Goal: Transaction & Acquisition: Purchase product/service

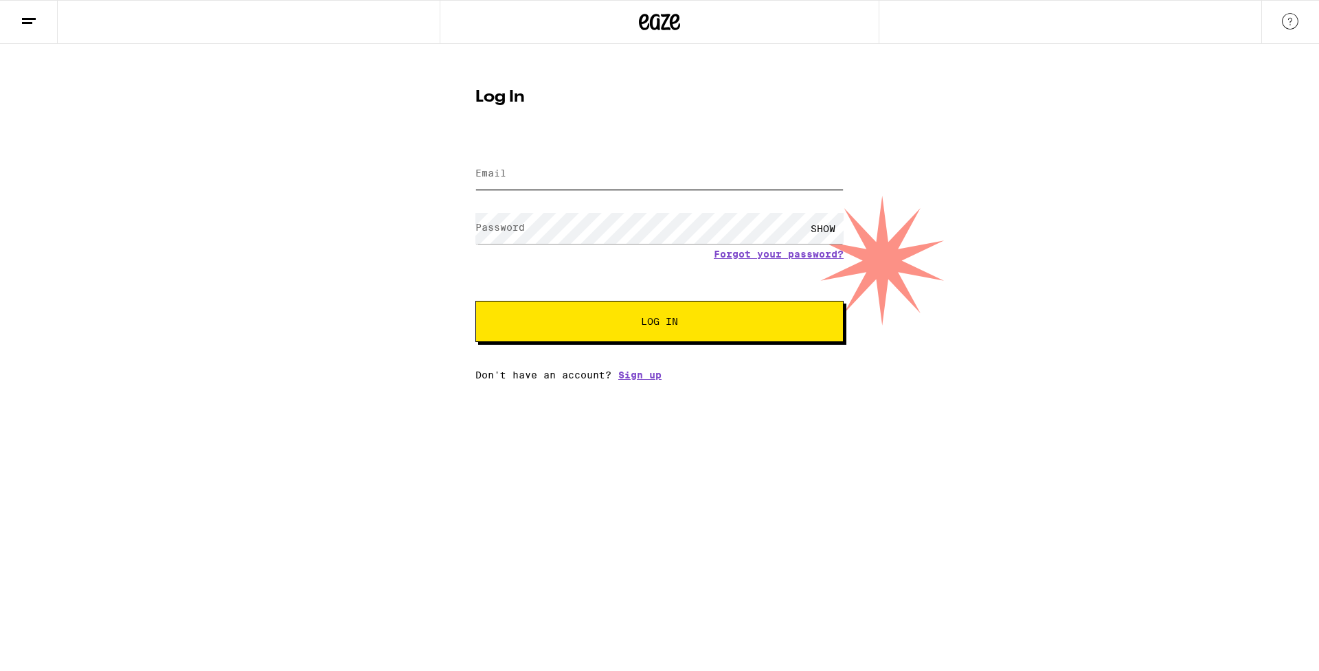
type input "n_banafsheh@yahoo.com"
click at [659, 323] on button "Log In" at bounding box center [659, 321] width 368 height 41
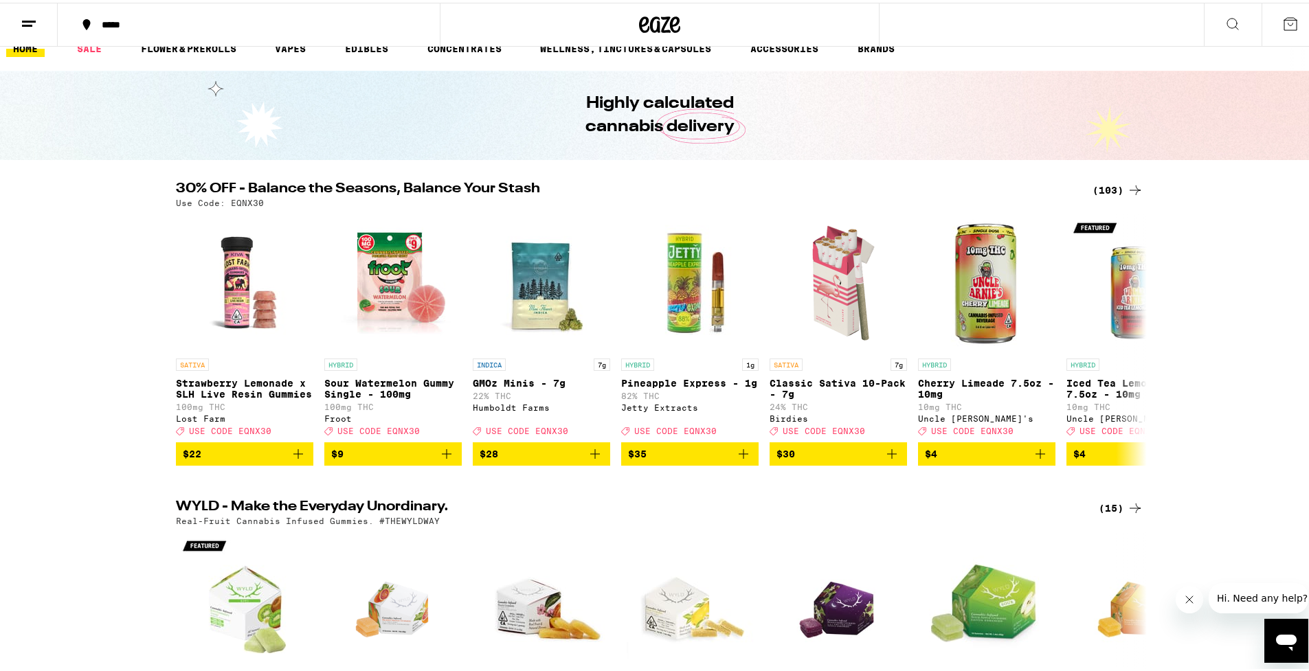
click at [1282, 24] on icon at bounding box center [1290, 21] width 16 height 16
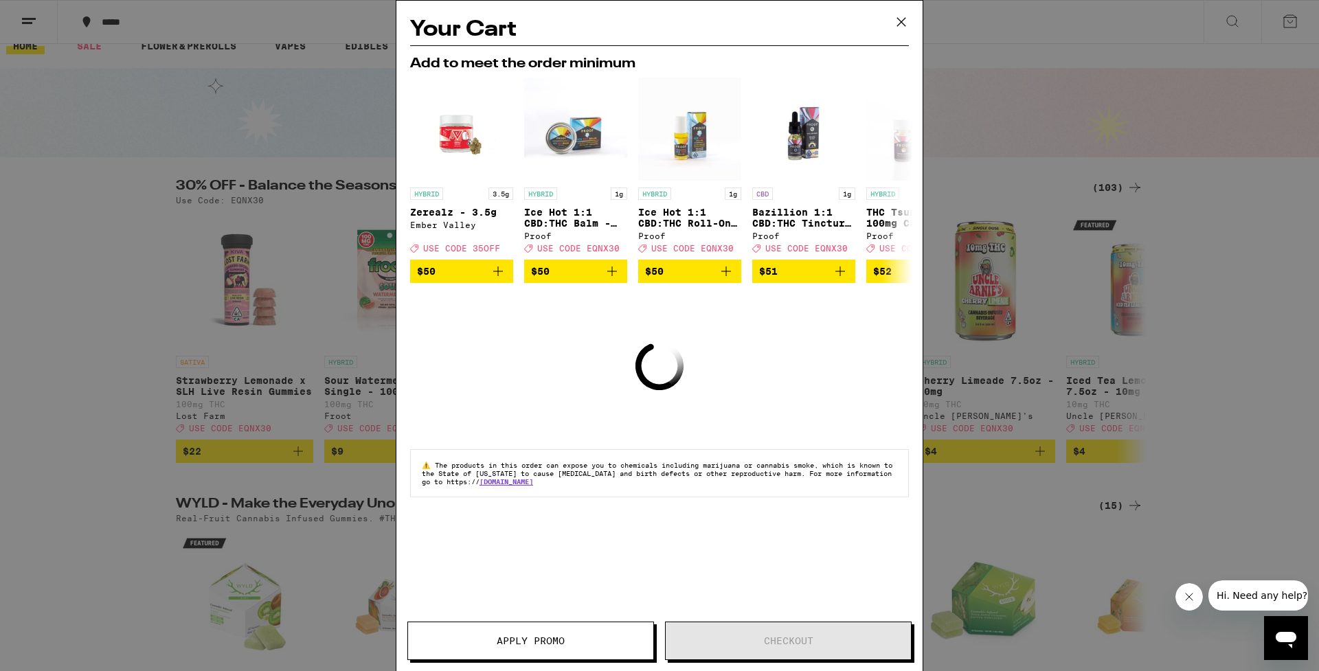
click at [903, 22] on icon at bounding box center [901, 22] width 21 height 21
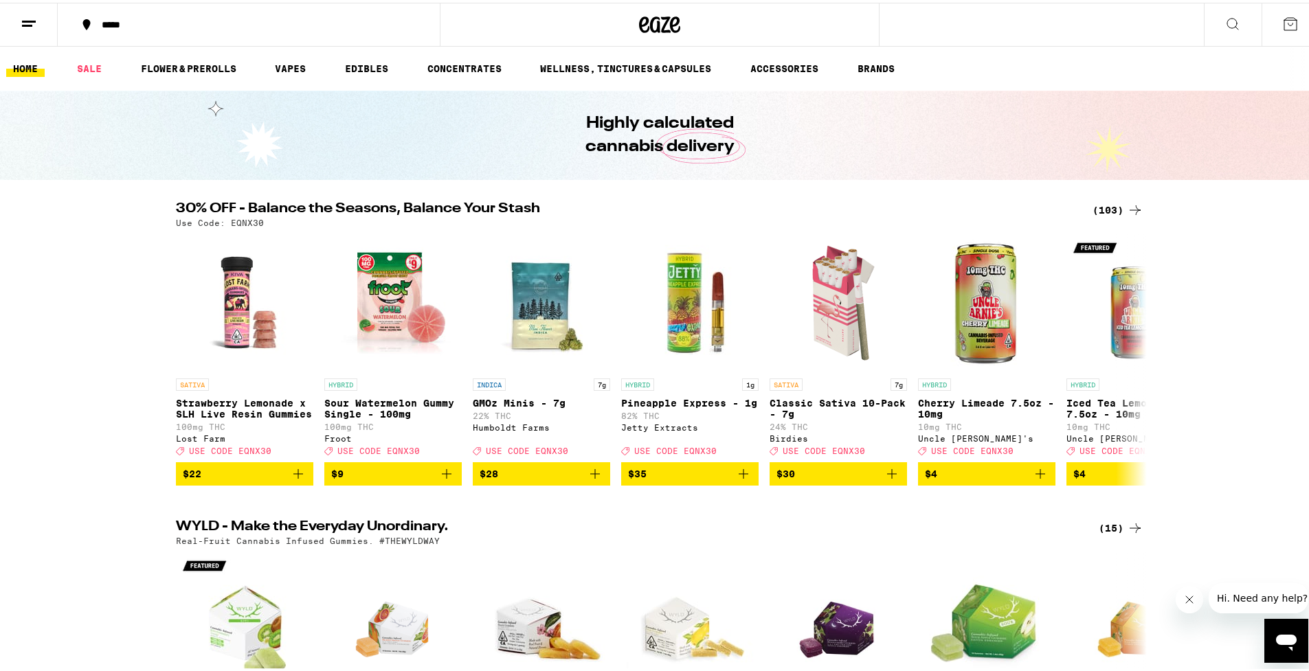
click at [1280, 30] on button at bounding box center [1290, 22] width 58 height 43
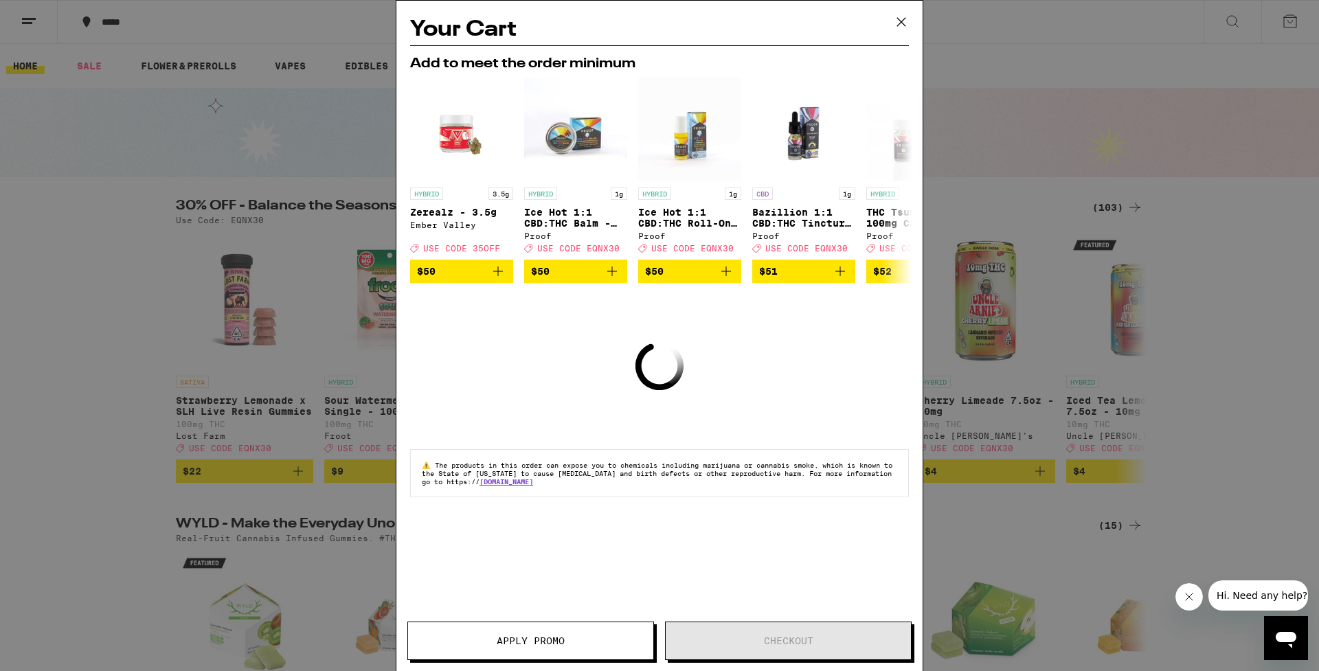
drag, startPoint x: 898, startPoint y: 19, endPoint x: 859, endPoint y: 91, distance: 81.7
click at [898, 19] on icon at bounding box center [901, 22] width 21 height 21
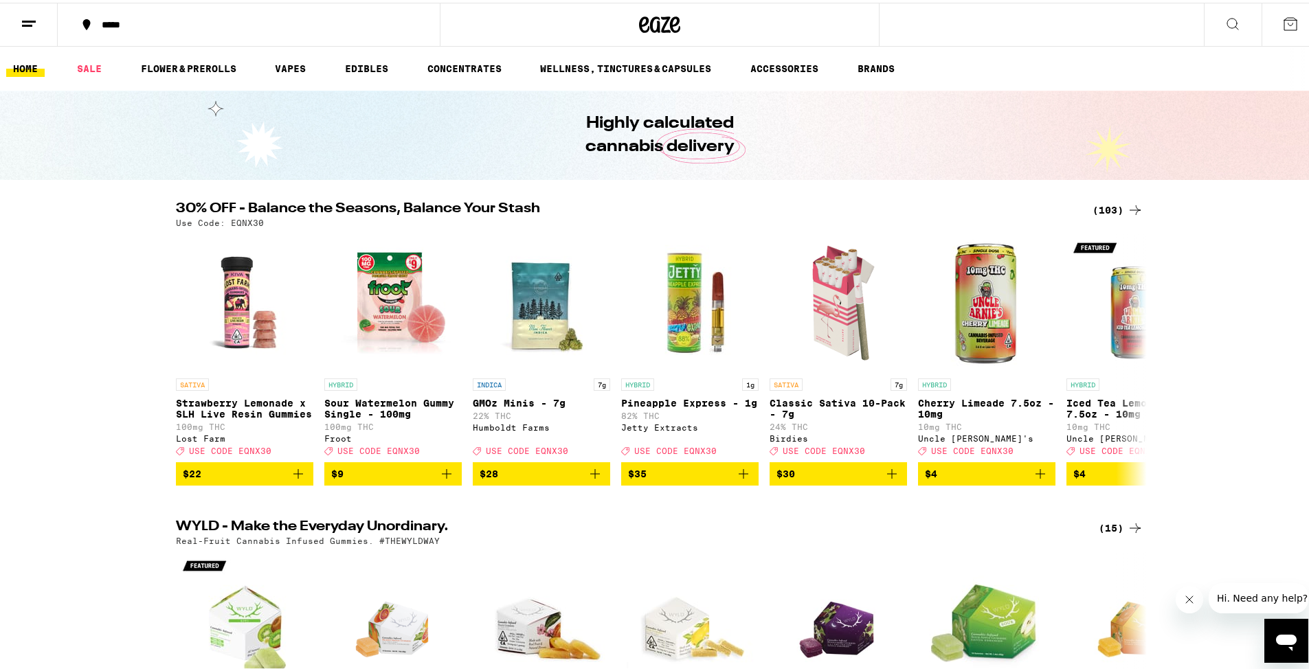
click at [27, 20] on icon at bounding box center [29, 21] width 16 height 16
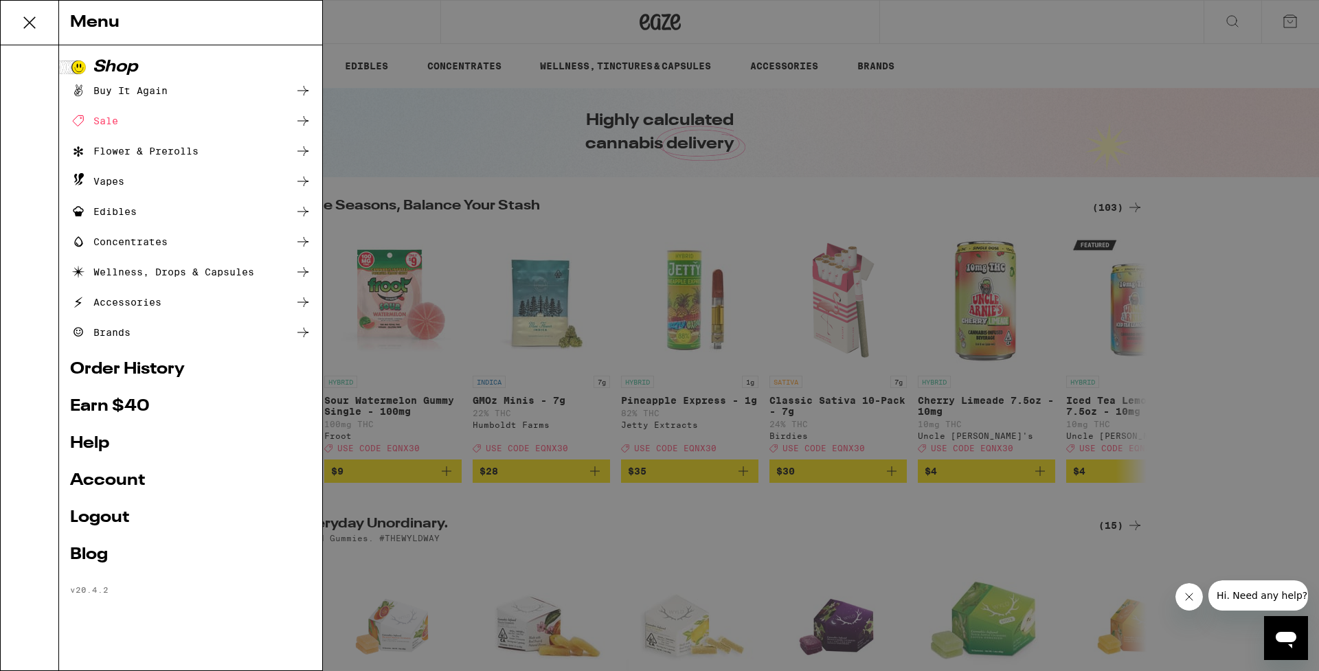
click at [104, 84] on div "Buy It Again" at bounding box center [119, 90] width 98 height 16
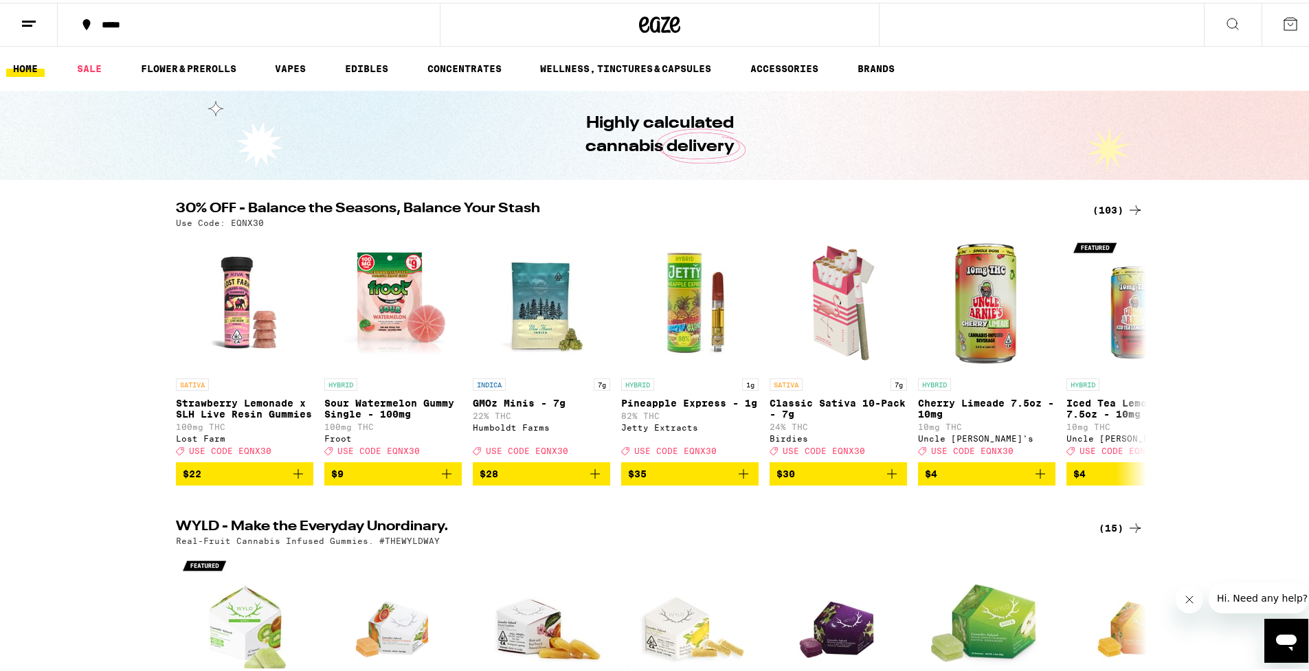
click at [32, 12] on button at bounding box center [29, 22] width 58 height 43
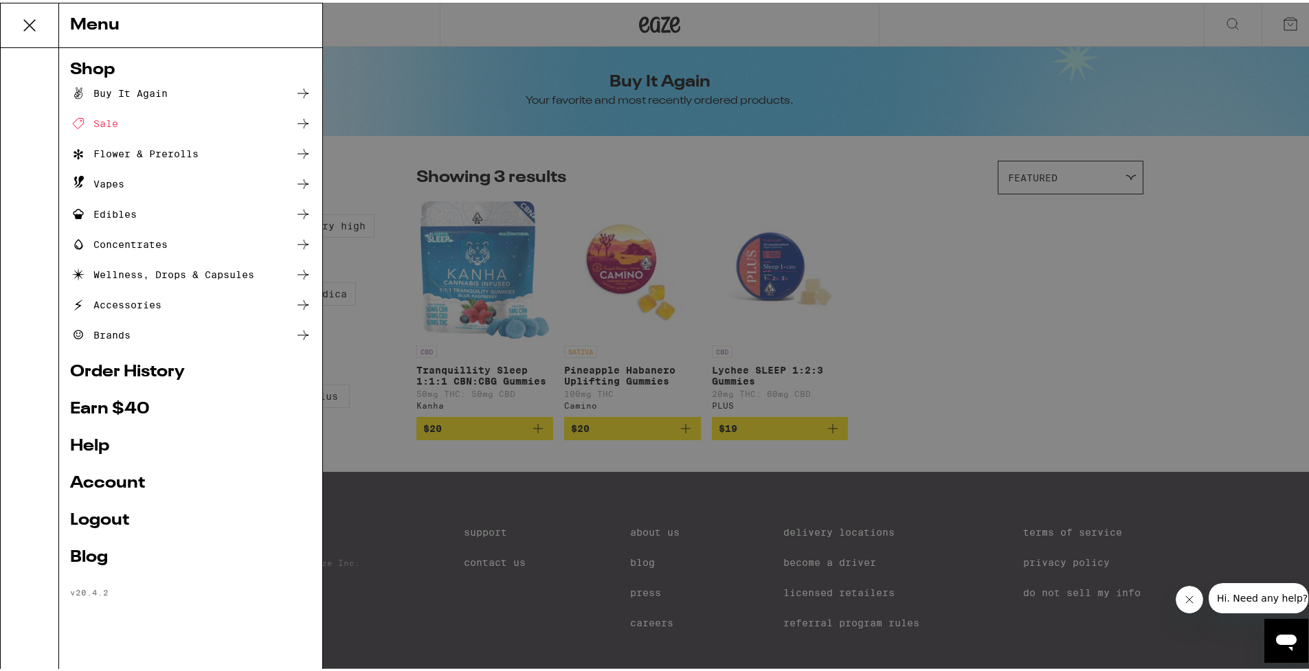
click at [154, 91] on div "Buy It Again" at bounding box center [119, 90] width 98 height 16
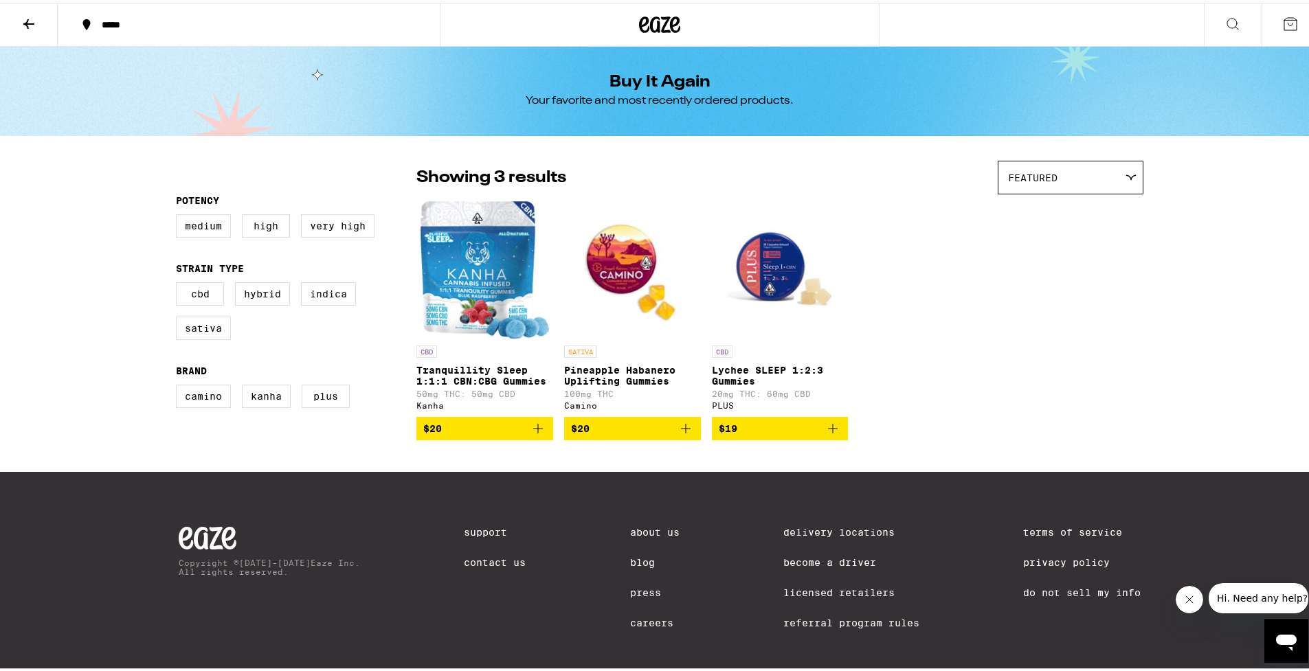
click at [482, 273] on img "Open page for Tranquillity Sleep 1:1:1 CBN:CBG Gummies from Kanha" at bounding box center [484, 267] width 128 height 137
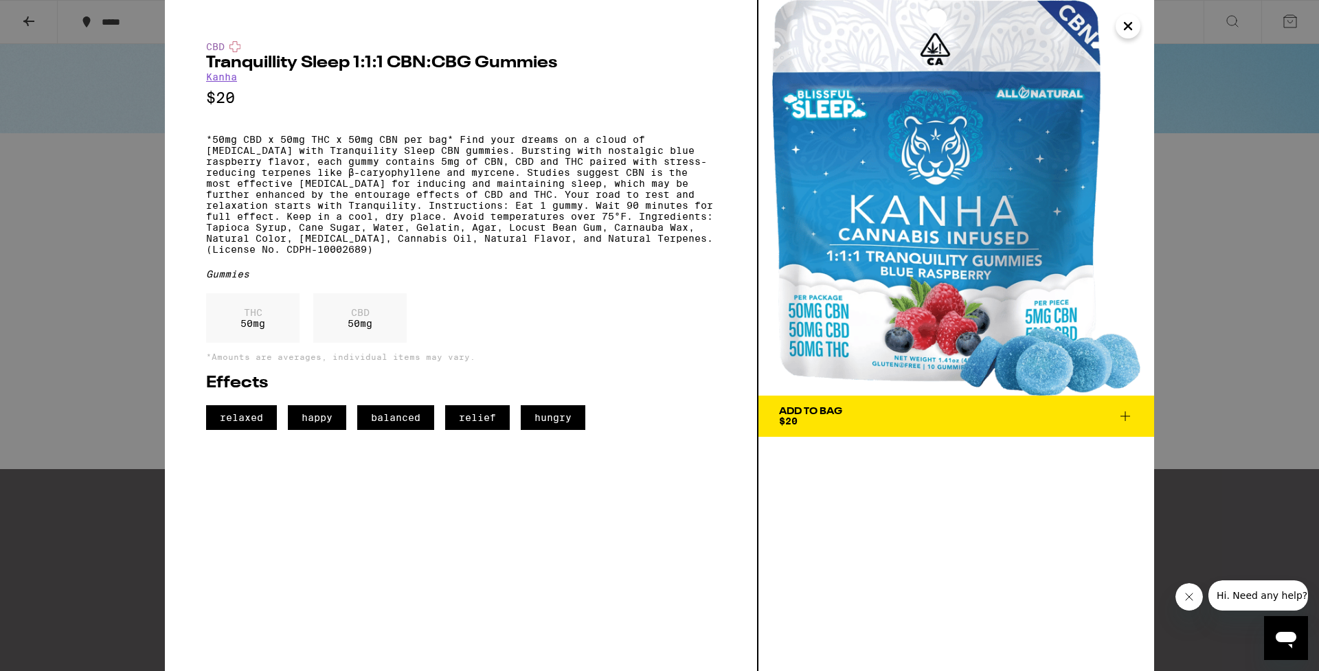
click at [901, 426] on button "Add To Bag $20" at bounding box center [956, 416] width 396 height 41
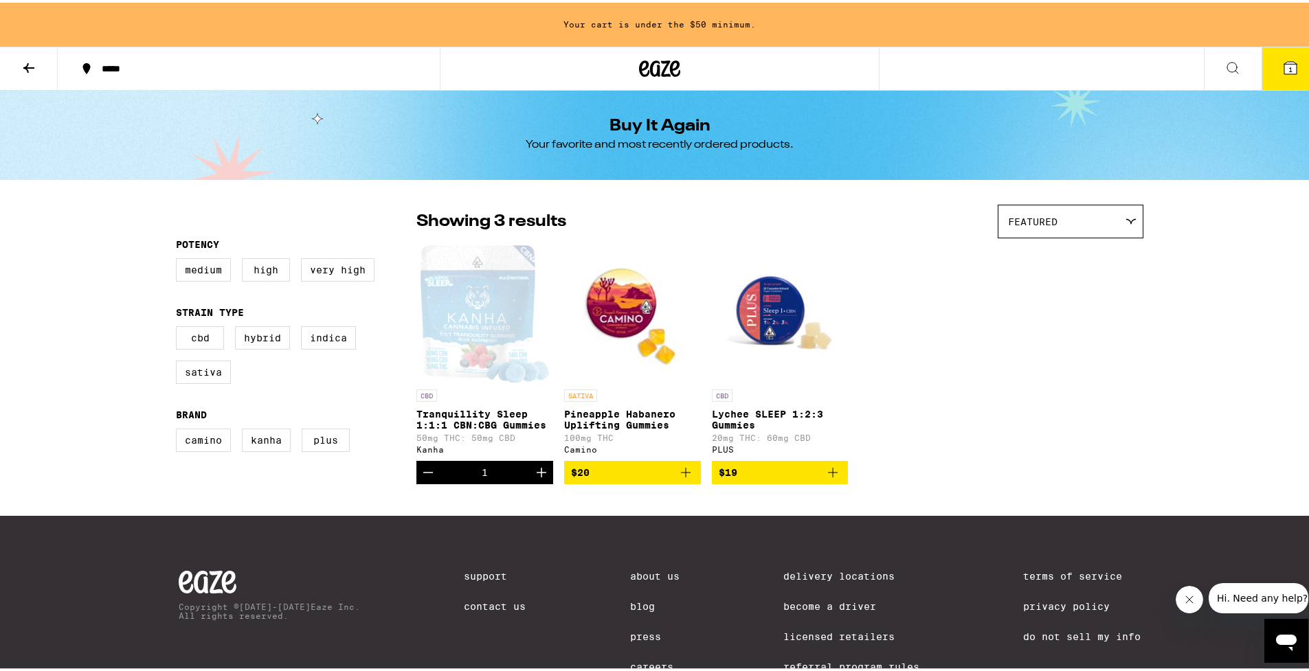
click at [533, 474] on icon "Increment" at bounding box center [541, 470] width 16 height 16
click at [421, 478] on icon "Decrement" at bounding box center [428, 470] width 16 height 16
click at [1224, 61] on icon at bounding box center [1232, 65] width 16 height 16
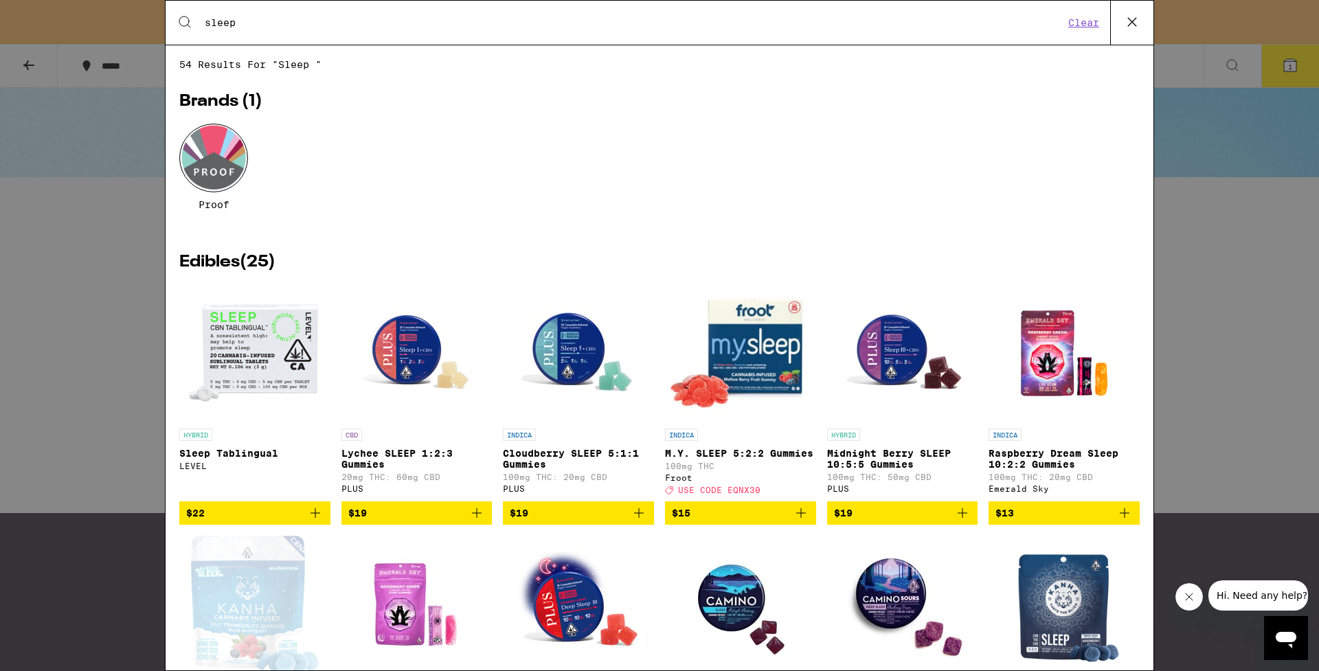
type input "sleep"
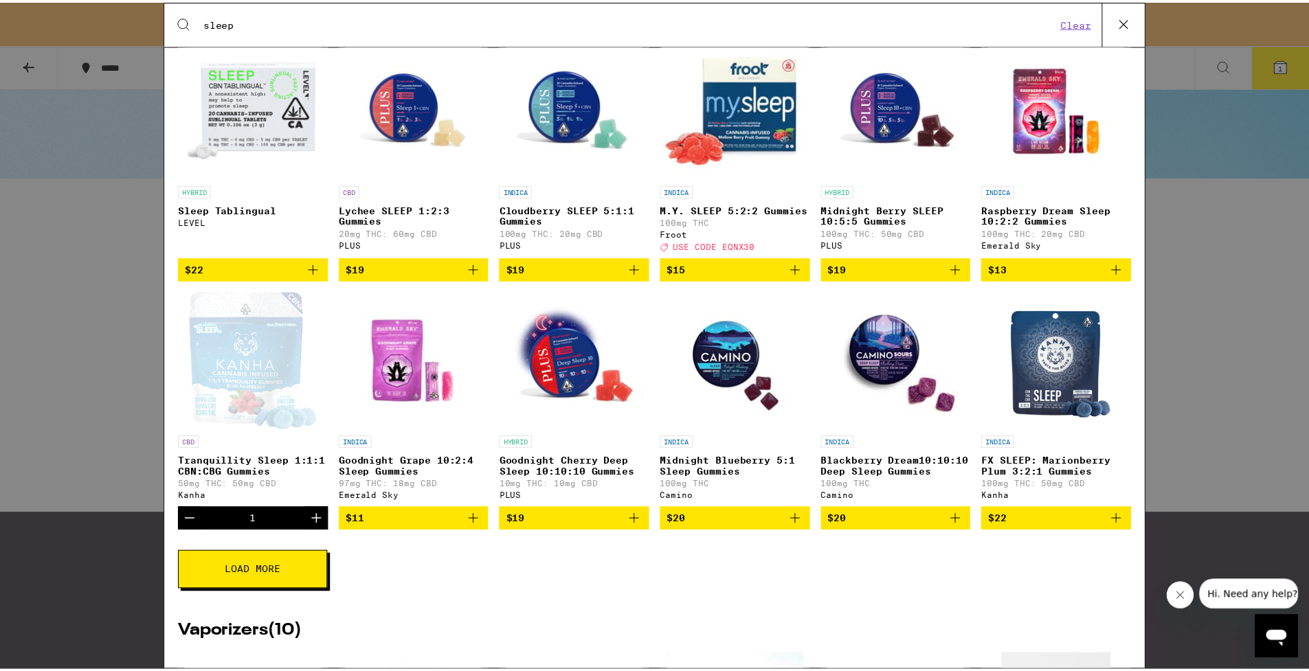
scroll to position [249, 0]
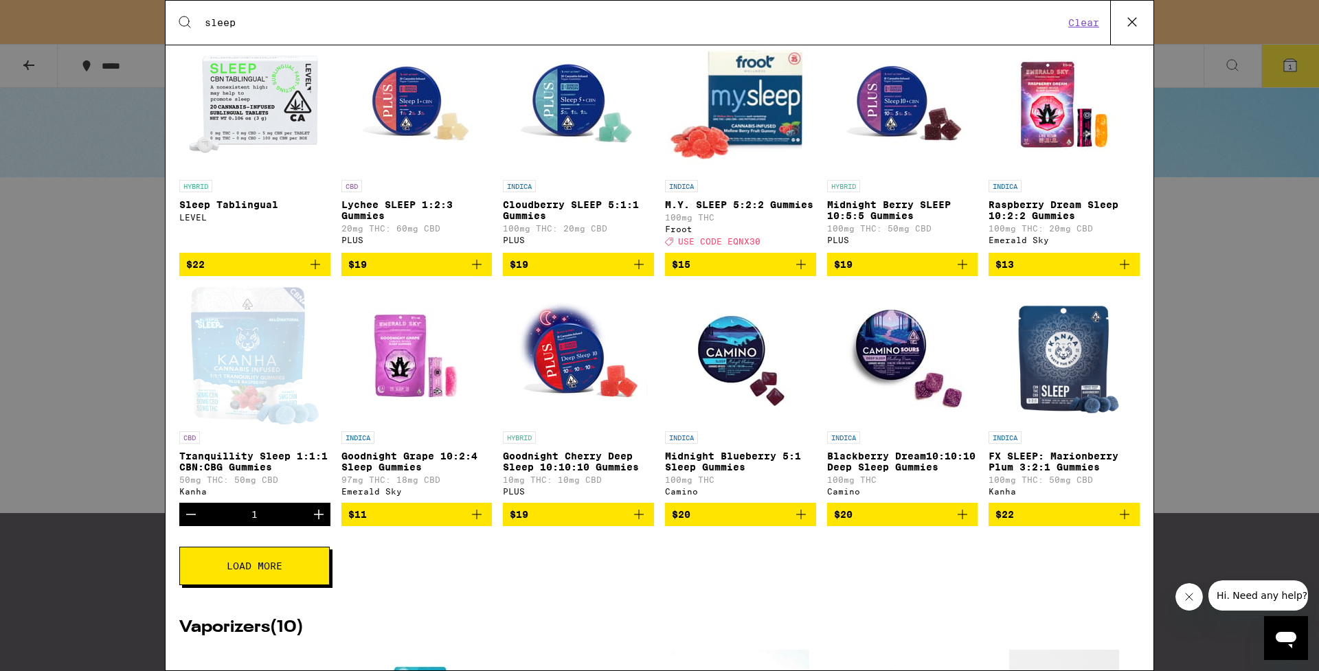
click at [315, 523] on icon "Increment" at bounding box center [318, 514] width 16 height 16
click at [1129, 19] on icon at bounding box center [1132, 22] width 8 height 8
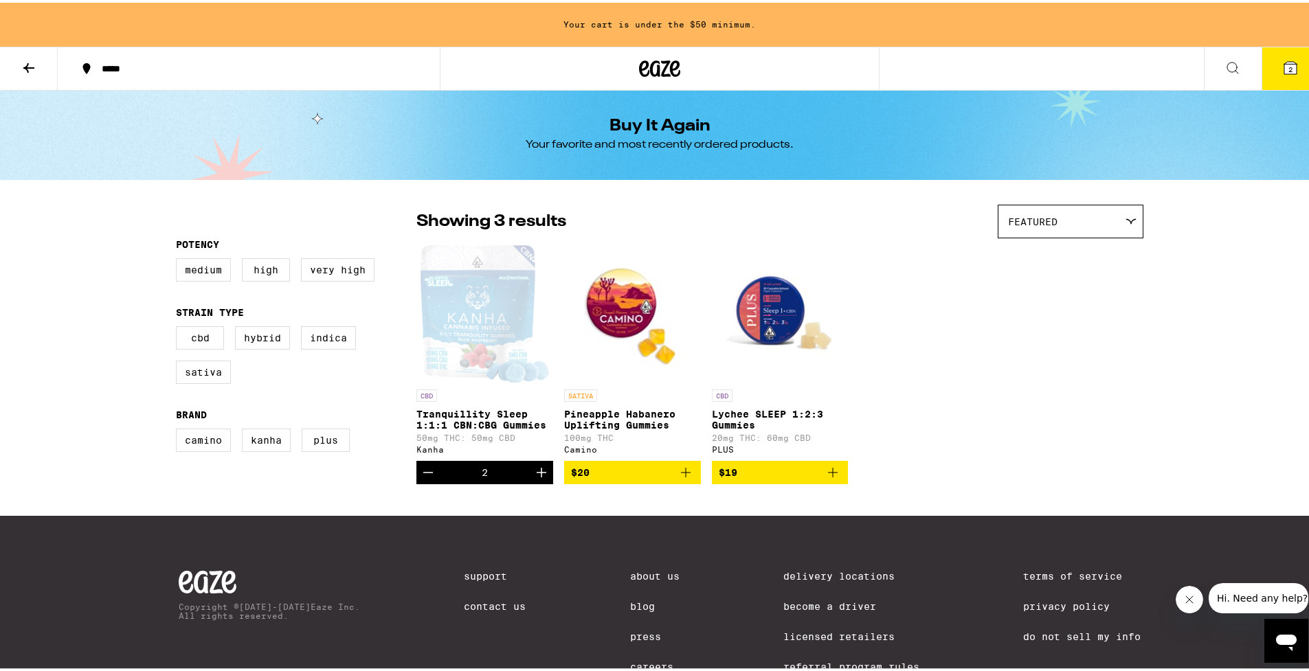
click at [1282, 72] on icon at bounding box center [1290, 65] width 16 height 16
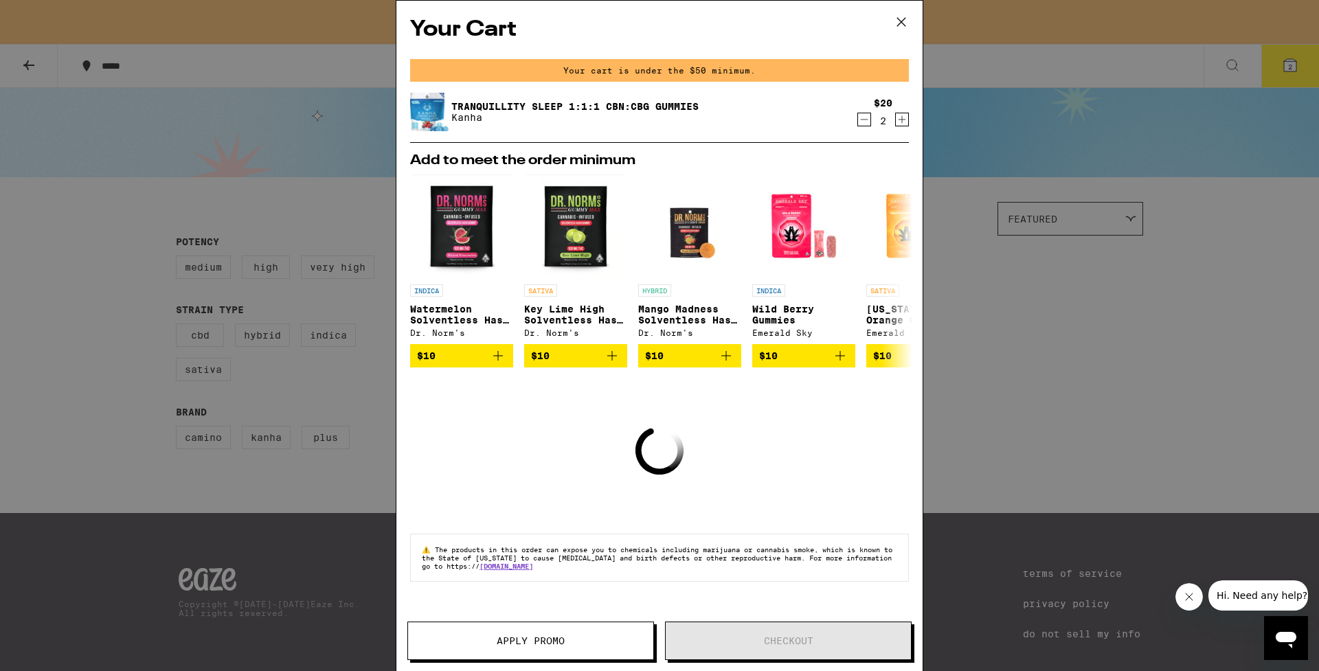
click at [905, 26] on icon at bounding box center [901, 22] width 21 height 21
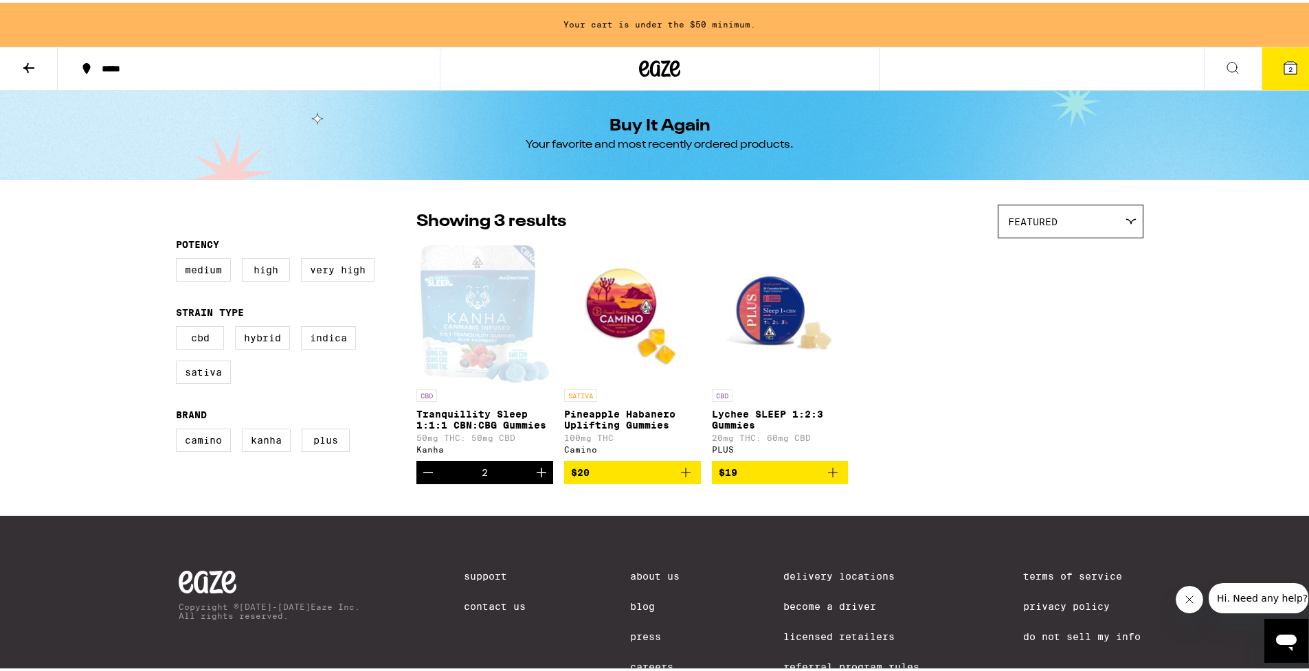
click at [115, 65] on div "*****" at bounding box center [255, 66] width 321 height 10
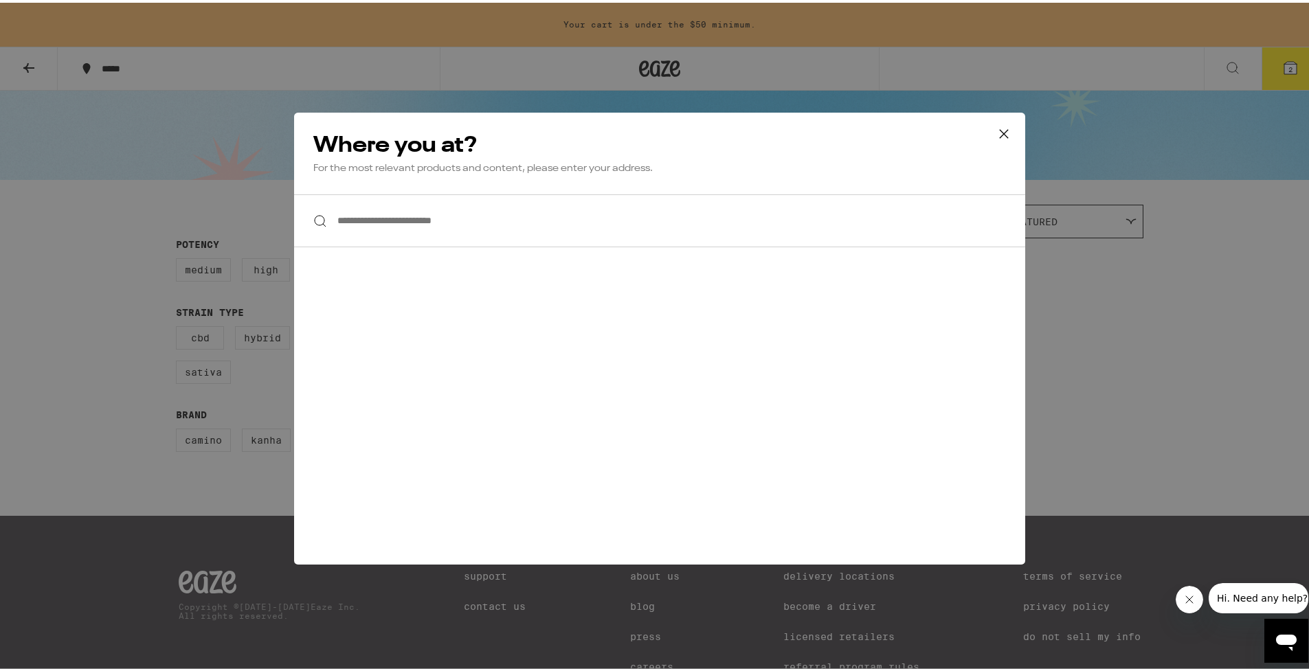
click at [411, 223] on input "**********" at bounding box center [659, 218] width 731 height 53
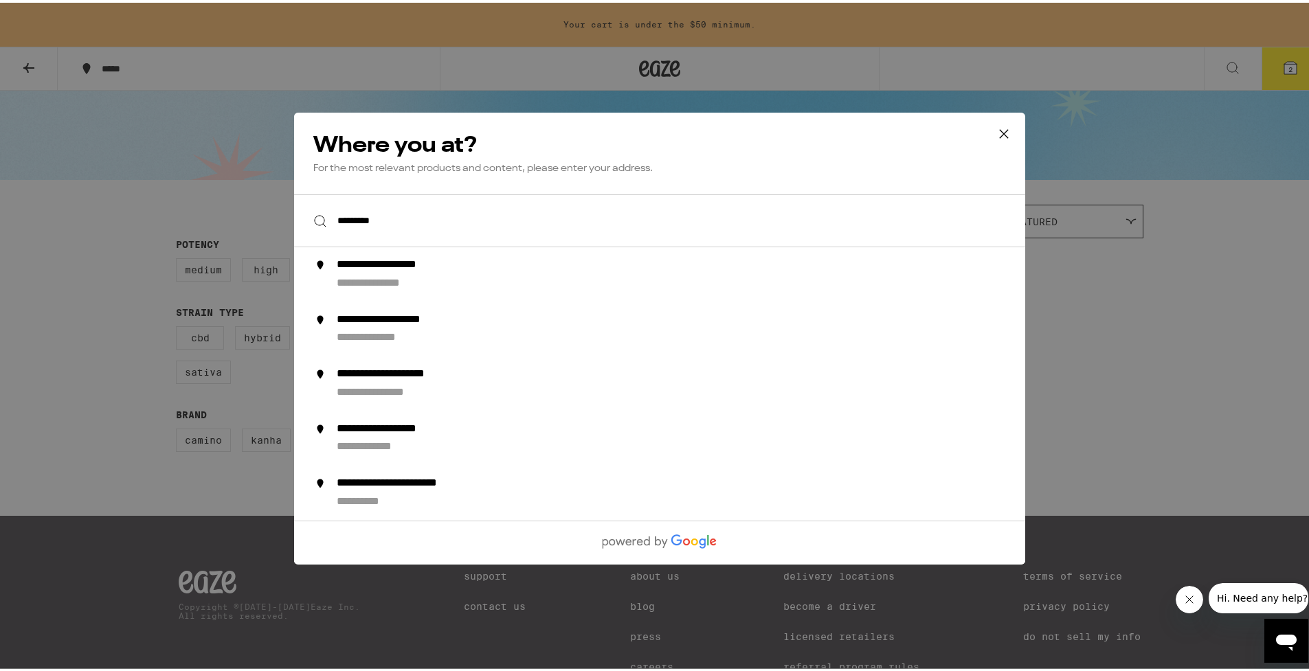
click at [358, 221] on input "*********" at bounding box center [659, 218] width 731 height 53
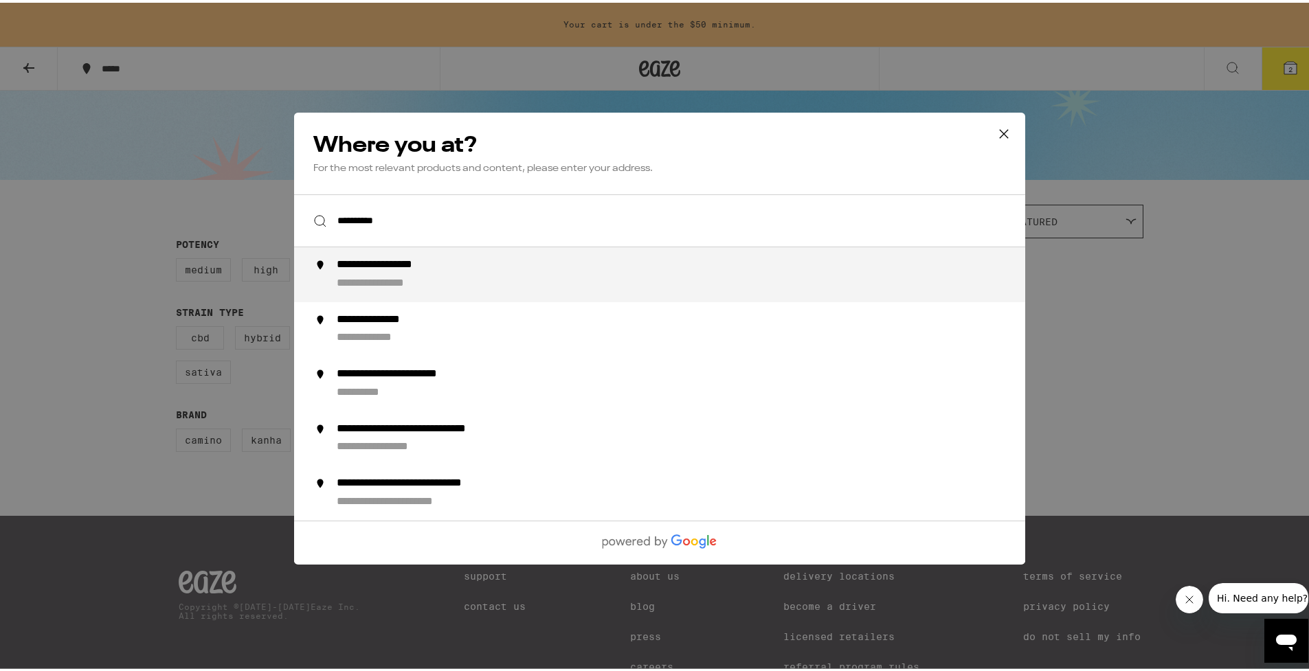
click at [418, 218] on input "**********" at bounding box center [659, 218] width 731 height 53
click at [460, 221] on input "**********" at bounding box center [659, 218] width 731 height 53
click at [438, 267] on div "**********" at bounding box center [687, 272] width 701 height 33
type input "**********"
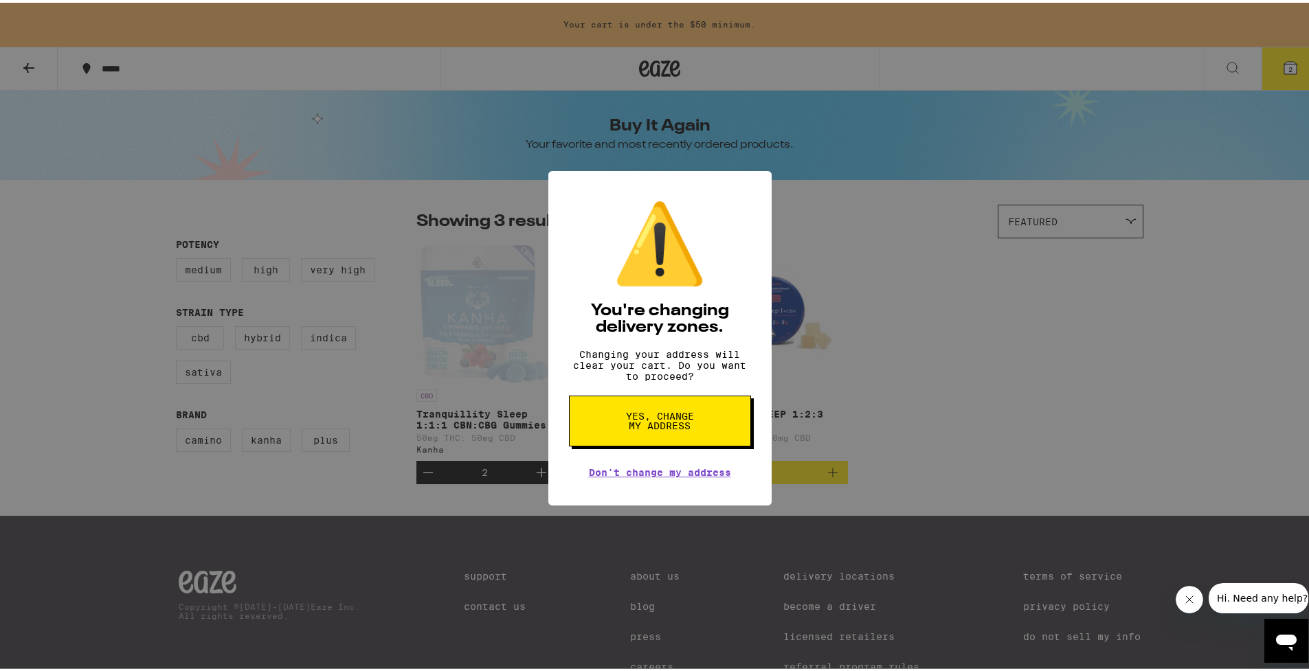
click at [674, 428] on span "Yes, change my address" at bounding box center [659, 418] width 71 height 19
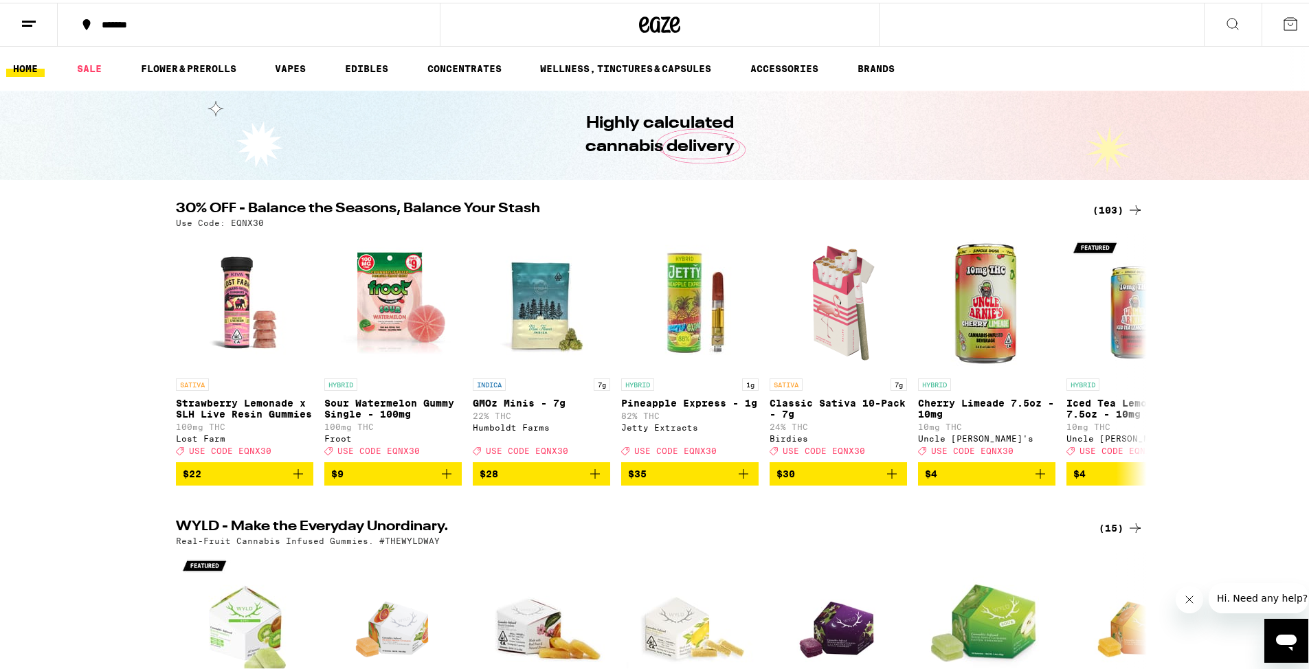
click at [1282, 22] on icon at bounding box center [1290, 21] width 16 height 16
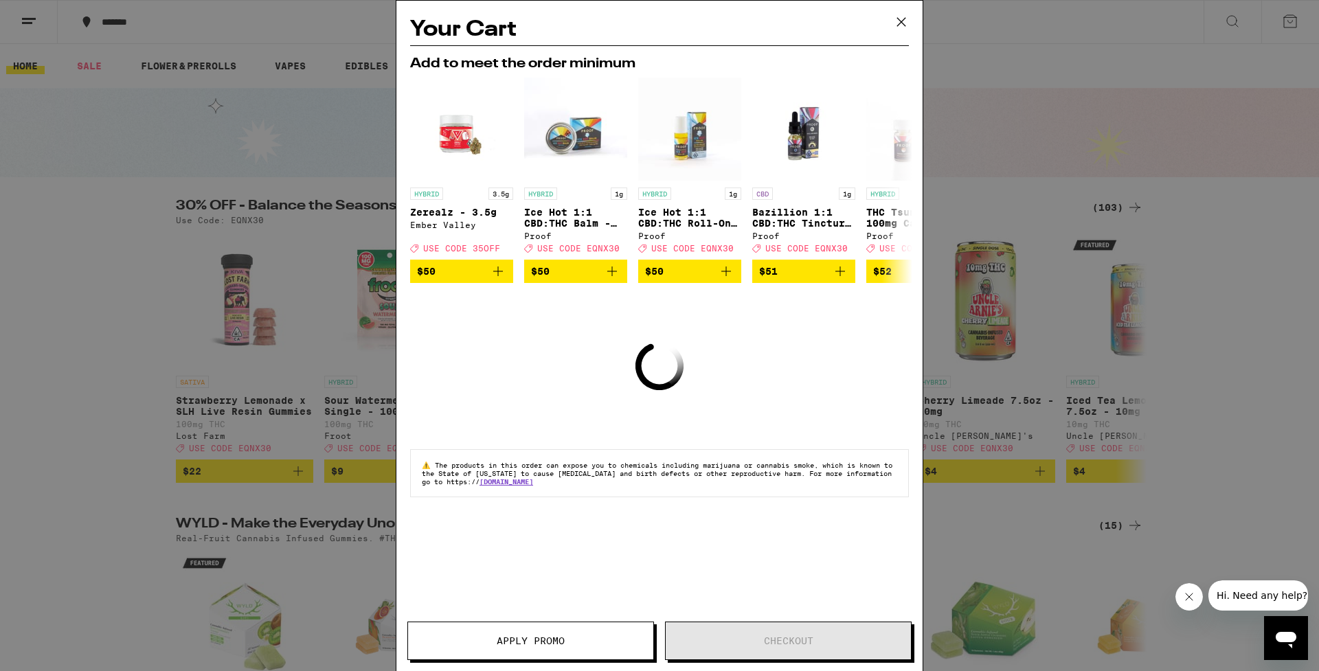
click at [895, 20] on icon at bounding box center [901, 22] width 21 height 21
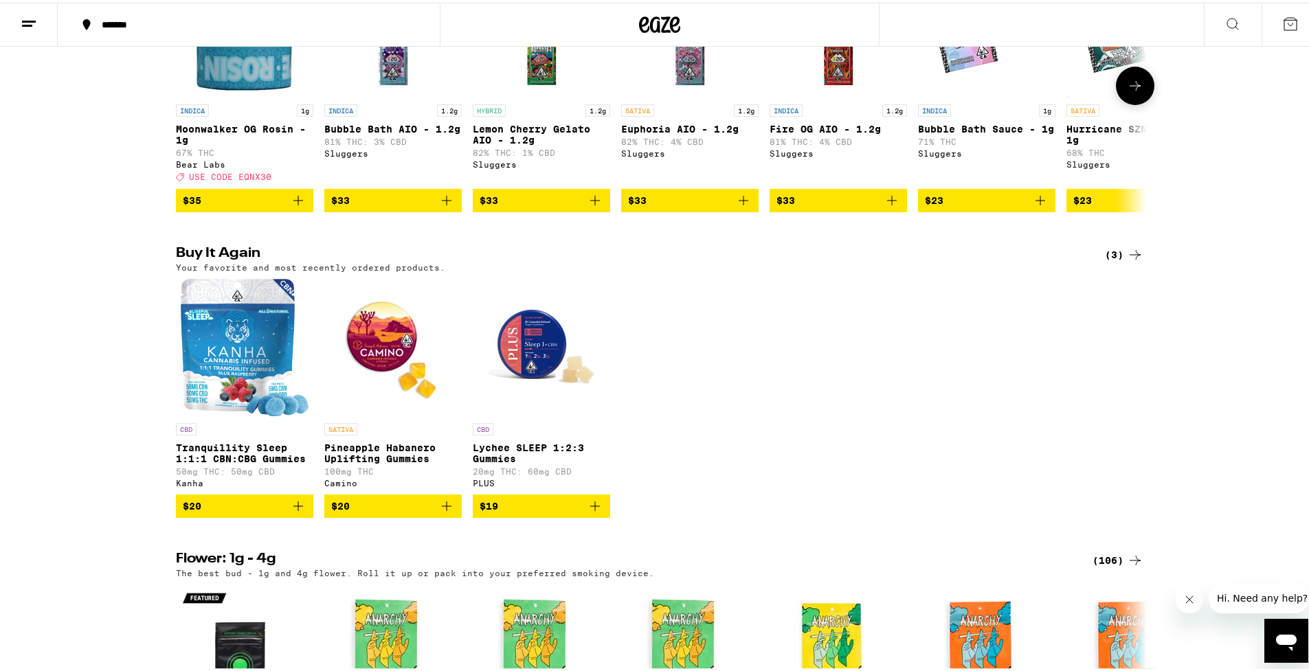
scroll to position [1337, 0]
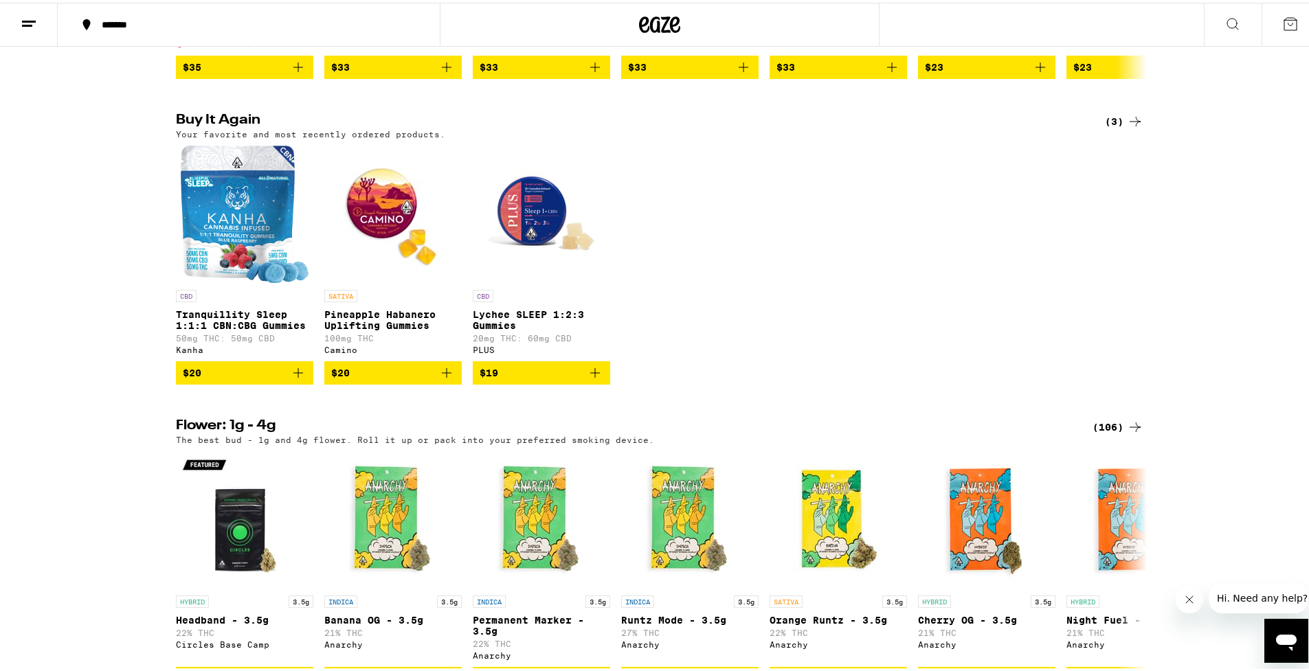
click at [292, 379] on icon "Add to bag" at bounding box center [298, 370] width 16 height 16
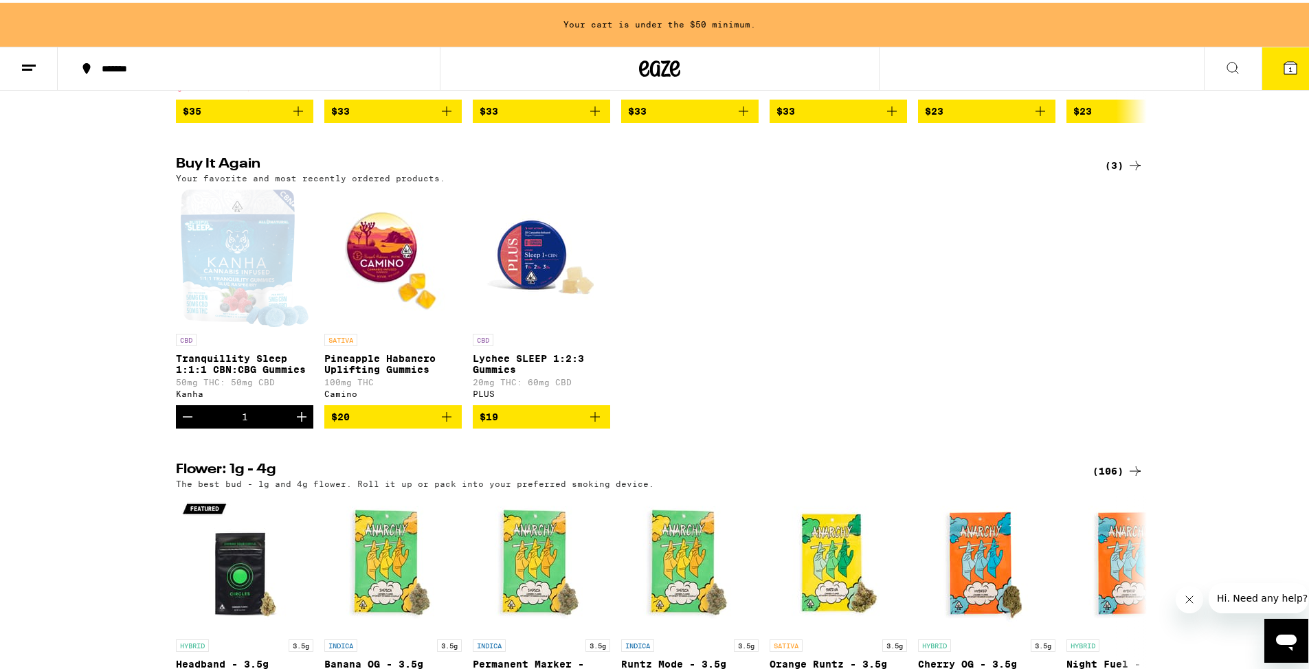
click at [297, 419] on icon "Increment" at bounding box center [302, 414] width 10 height 10
click at [1282, 72] on icon at bounding box center [1290, 65] width 16 height 16
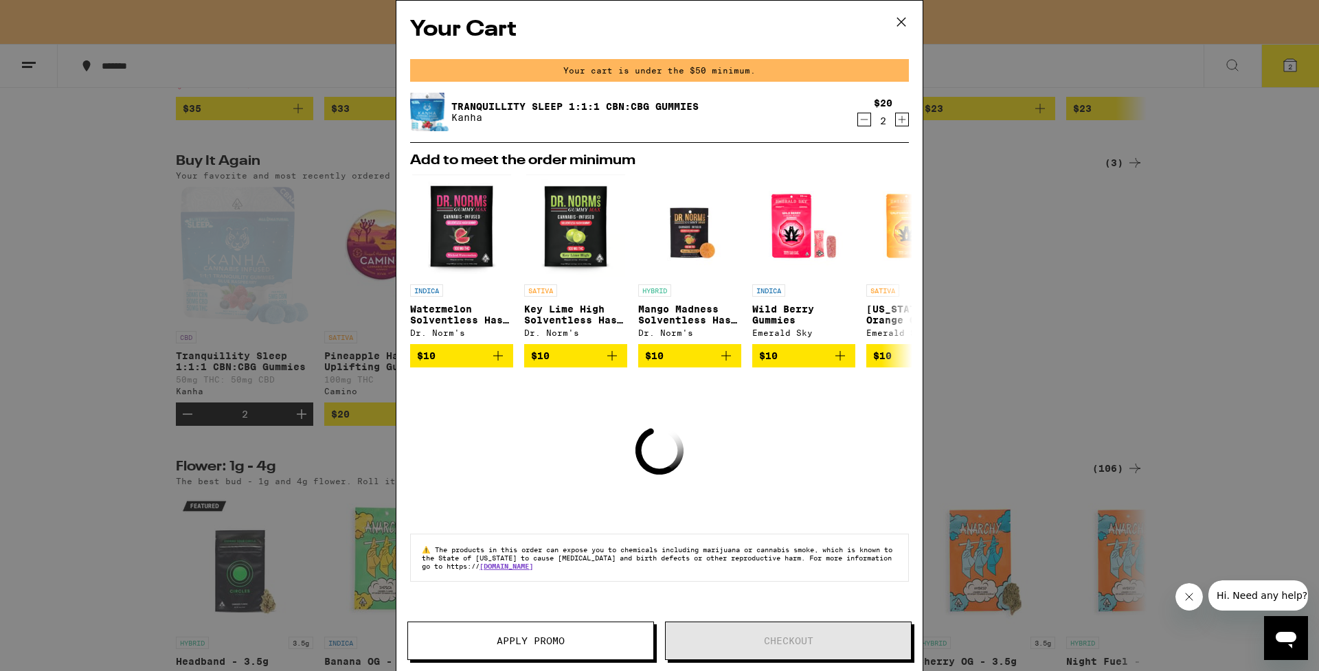
click at [1054, 332] on div "Your Cart Your cart is under the $50 minimum. Tranquillity Sleep 1:1:1 CBN:CBG …" at bounding box center [659, 335] width 1319 height 671
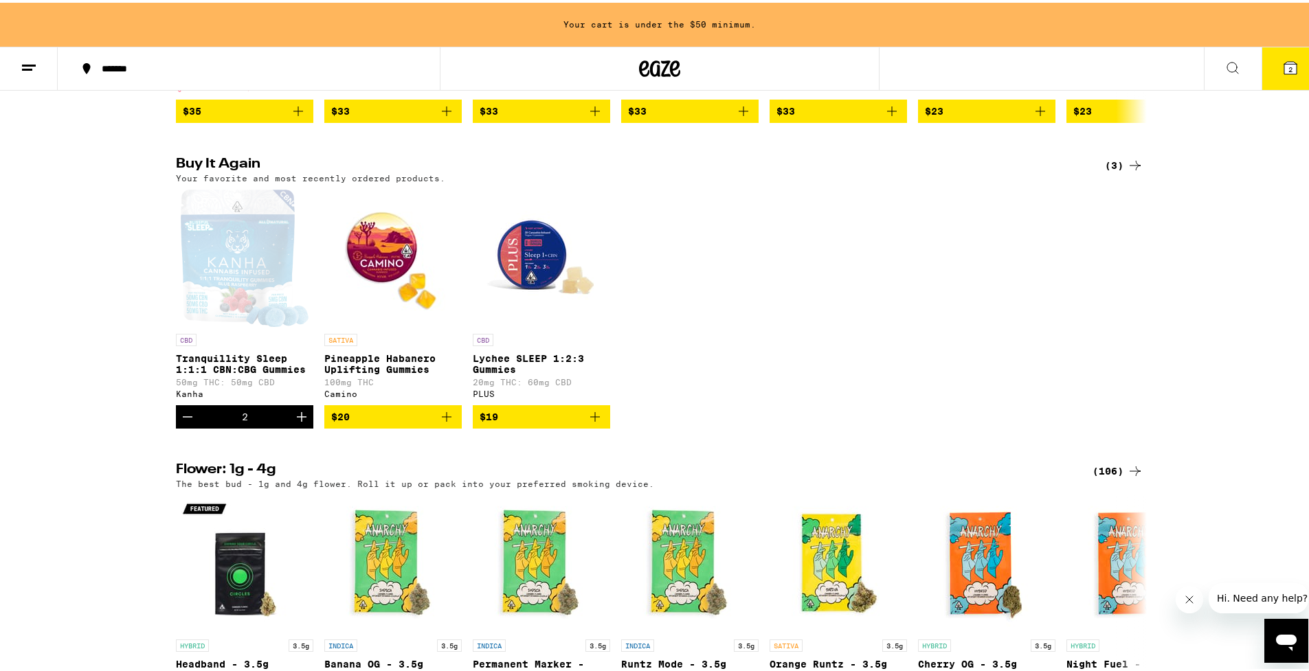
click at [23, 67] on line at bounding box center [27, 67] width 10 height 0
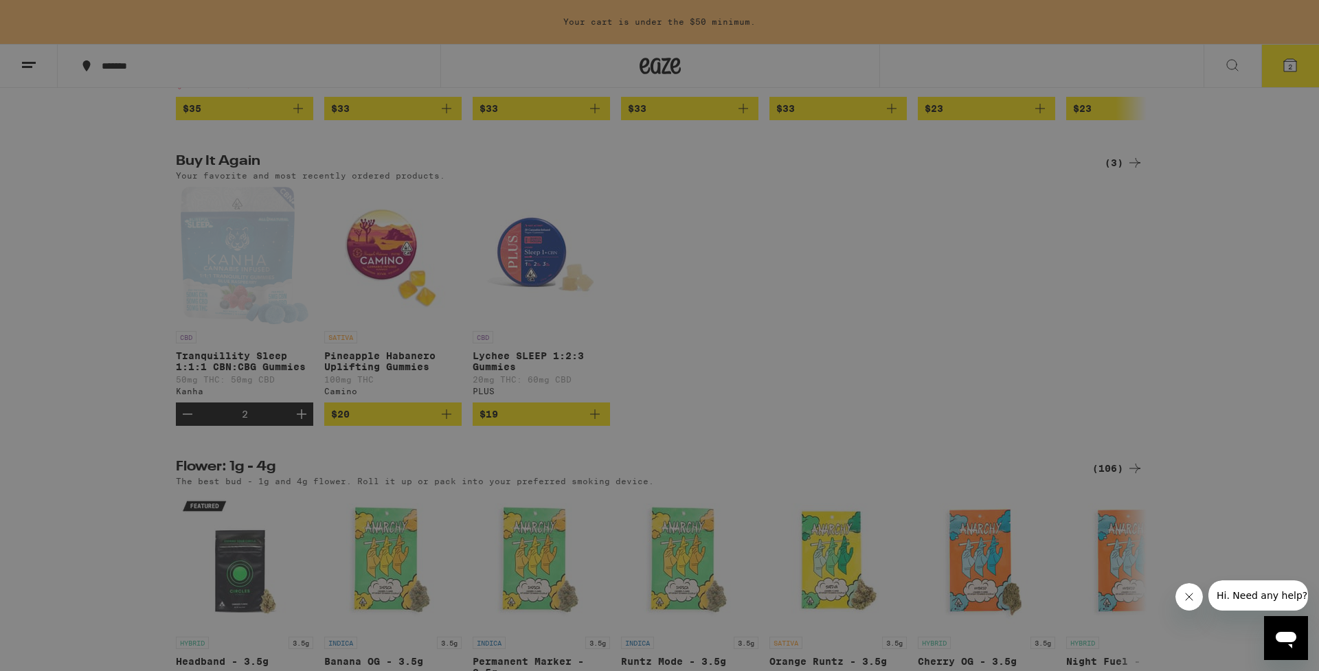
click at [1292, 64] on div "Menu Shop Buy It Again Sale Flower & Prerolls Vapes Edibles Concentrates Wellne…" at bounding box center [659, 335] width 1319 height 671
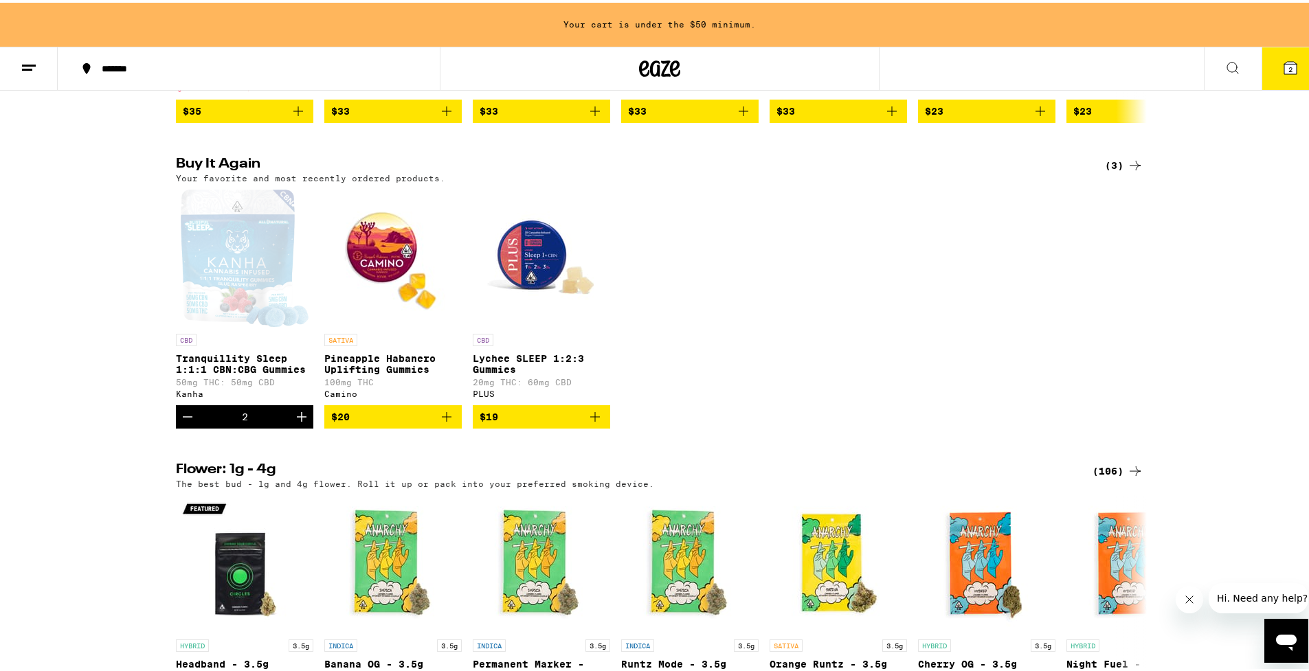
click at [1292, 64] on div "Menu Shop Buy It Again Sale Flower & Prerolls Vapes Edibles Concentrates Wellne…" at bounding box center [659, 335] width 1319 height 671
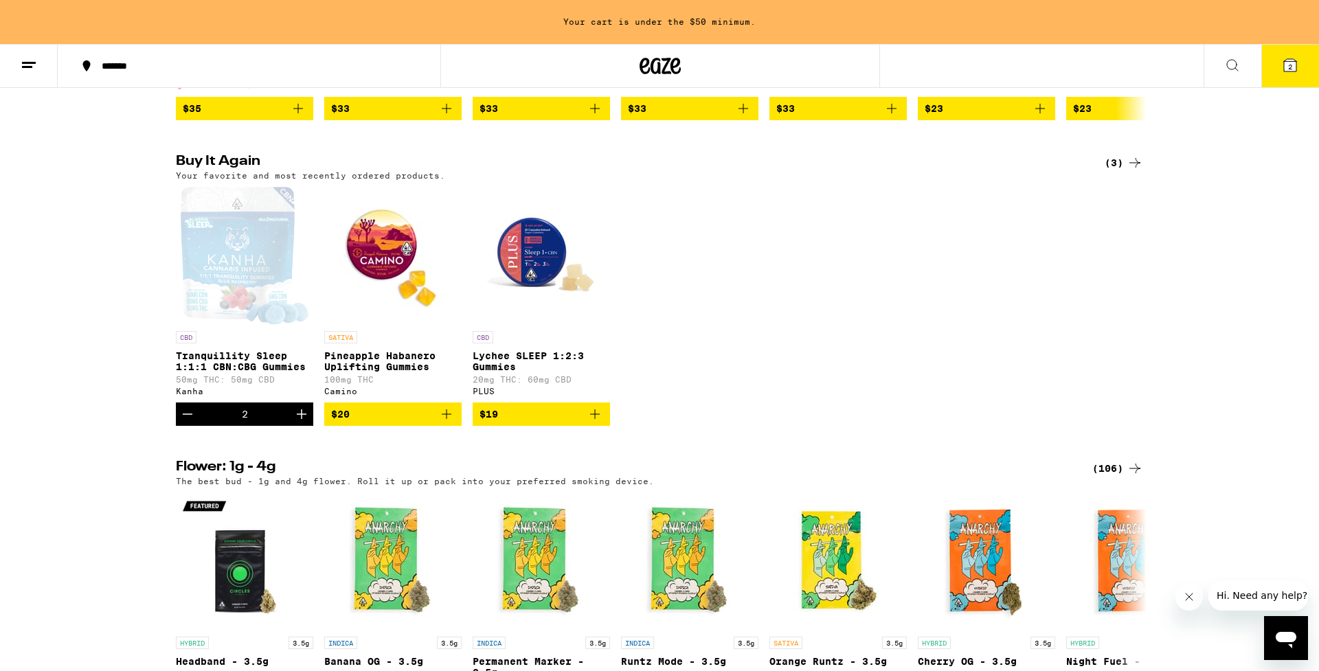
click at [1292, 64] on div "Menu Shop Buy It Again Sale Flower & Prerolls Vapes Edibles Concentrates Wellne…" at bounding box center [659, 335] width 1319 height 671
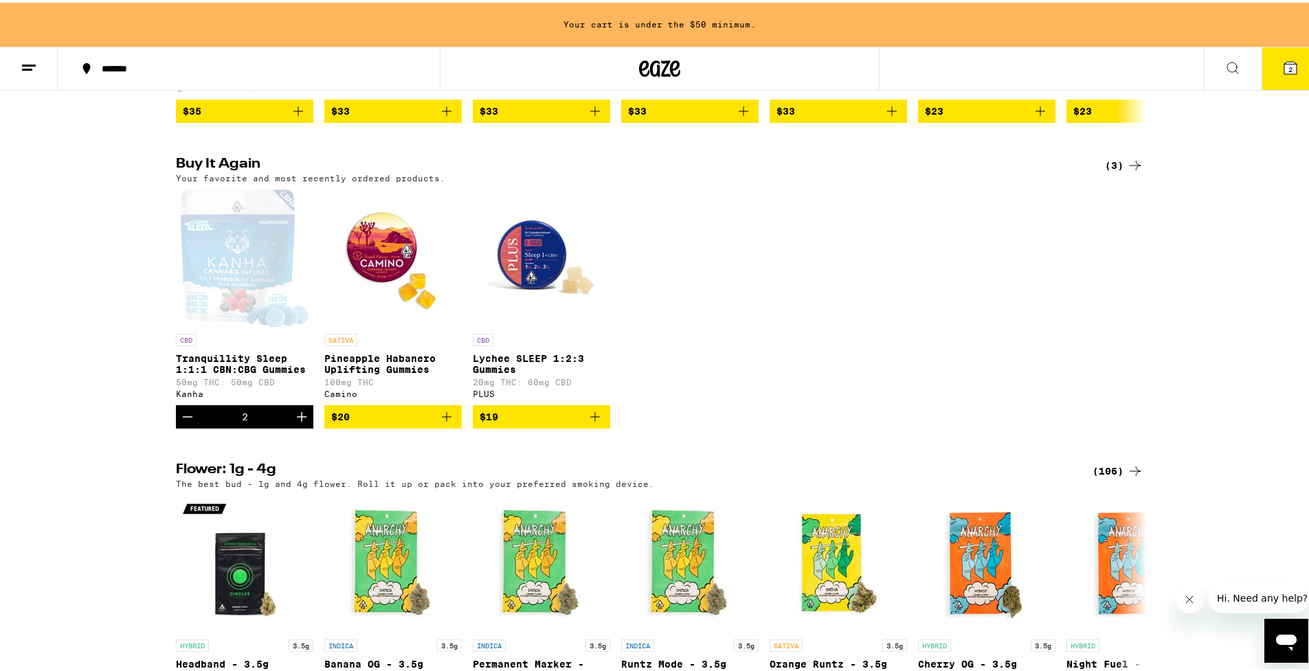
click at [1284, 65] on icon at bounding box center [1290, 65] width 12 height 12
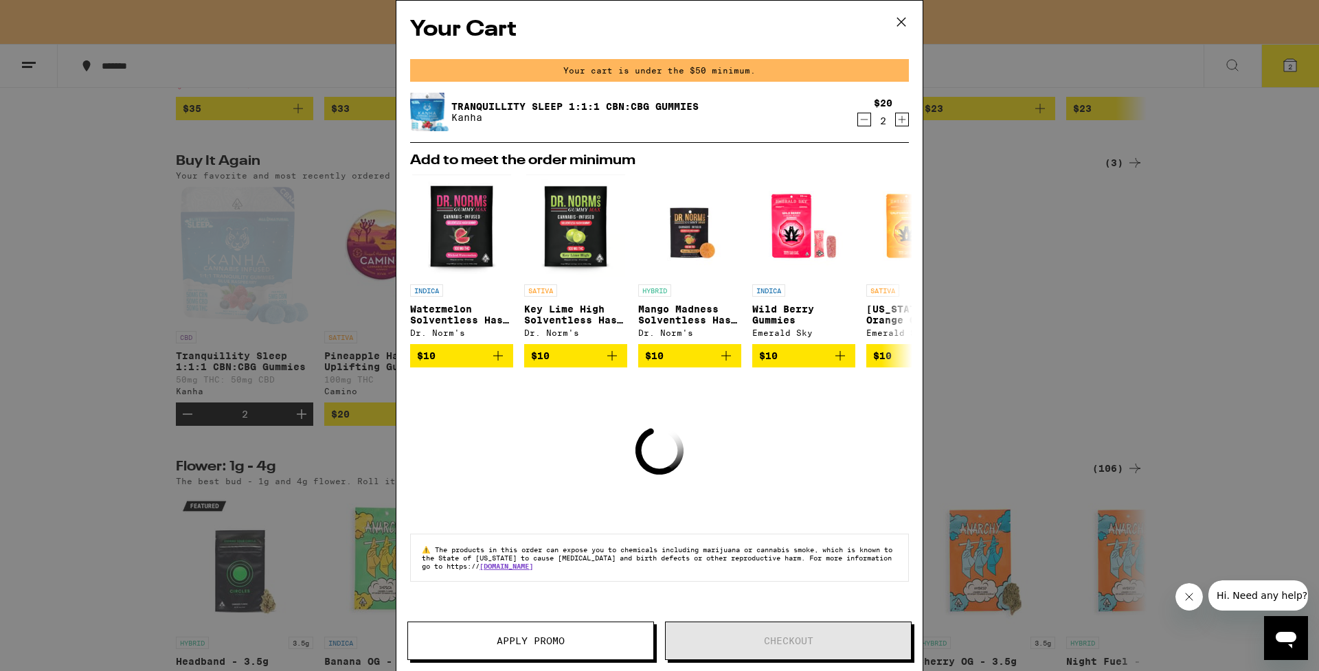
click at [708, 449] on div "Your Cart Your cart is under the $50 minimum. Tranquillity Sleep 1:1:1 CBN:CBG …" at bounding box center [659, 315] width 526 height 629
click at [238, 62] on div "Your Cart Your cart is under the $50 minimum. Tranquillity Sleep 1:1:1 CBN:CBG …" at bounding box center [659, 335] width 1319 height 671
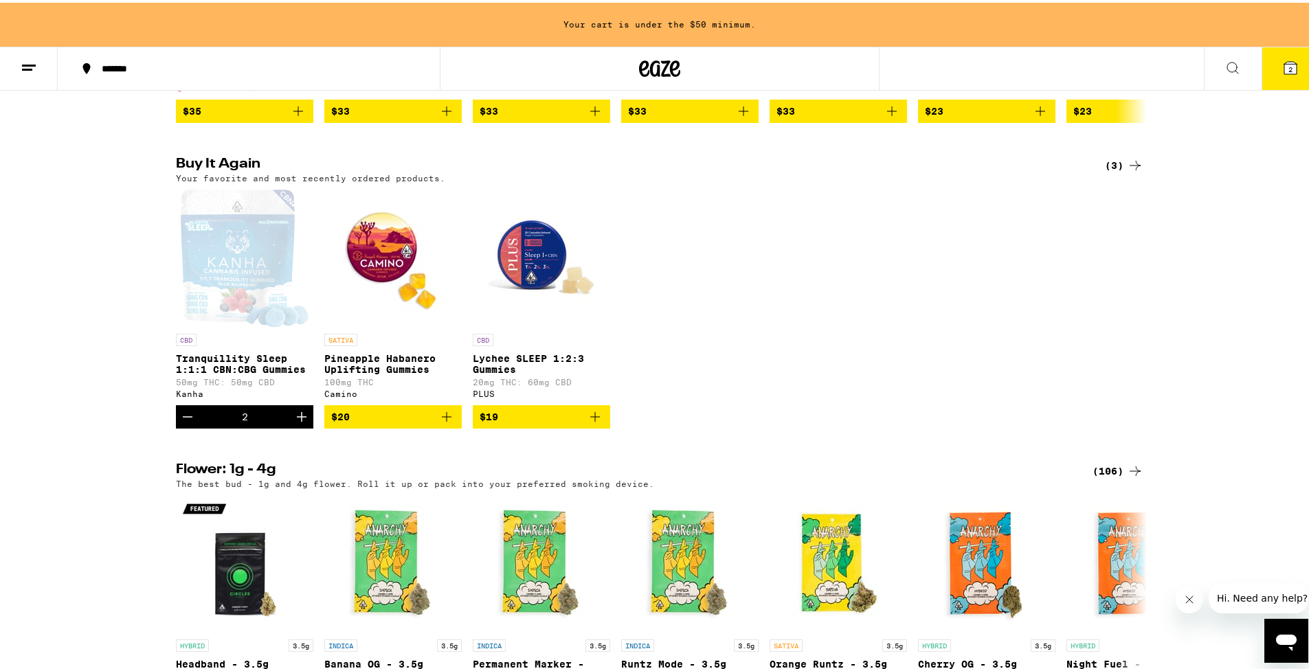
click at [1224, 63] on icon at bounding box center [1232, 65] width 16 height 16
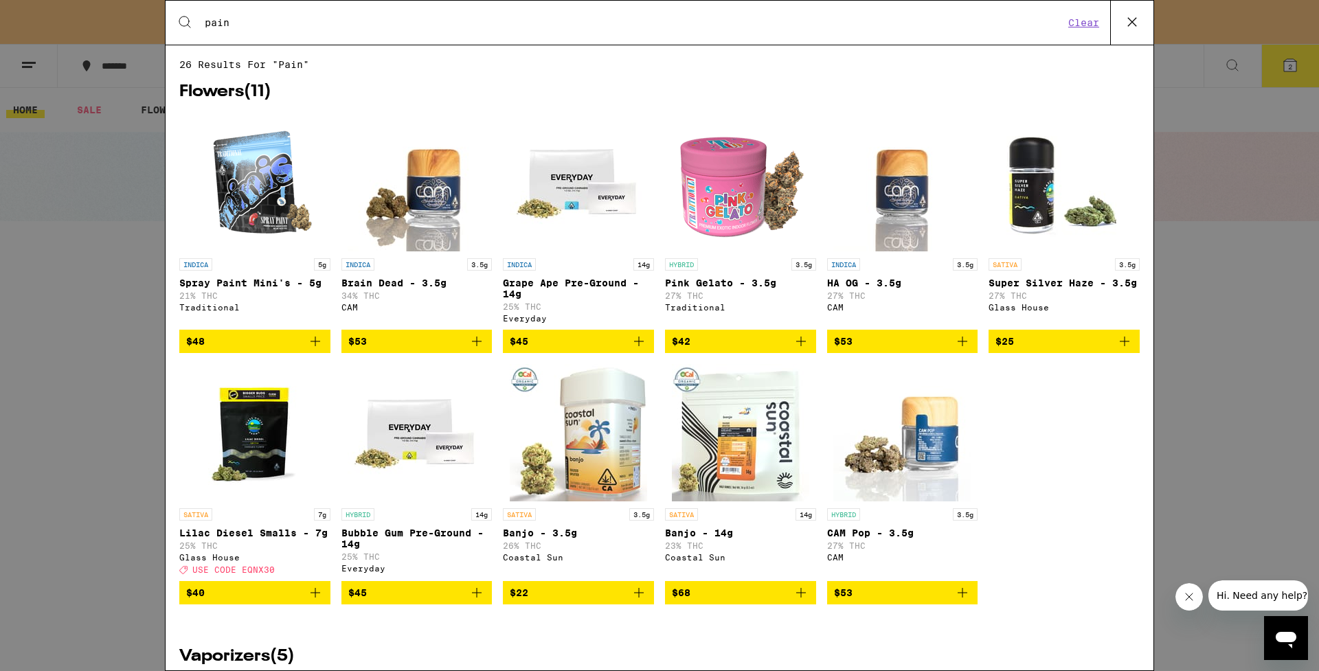
click at [539, 22] on input "pain" at bounding box center [634, 22] width 860 height 12
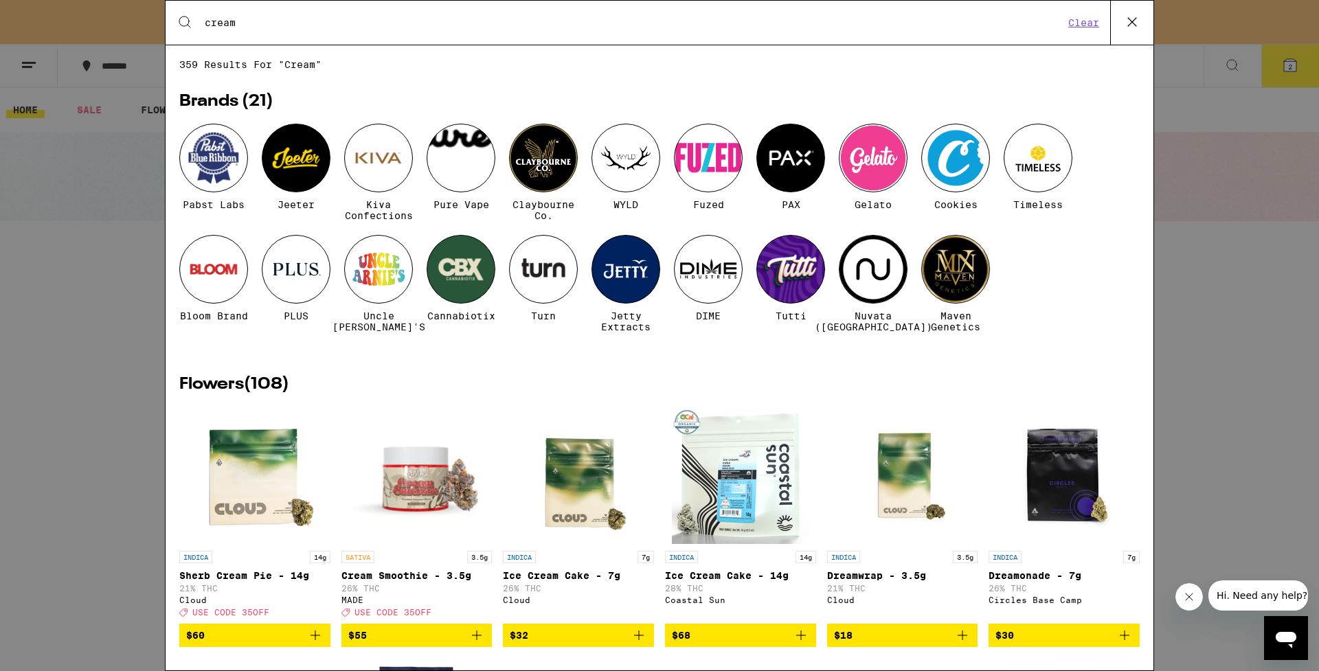
click at [418, 1] on div "Search for Products cream Clear" at bounding box center [660, 23] width 988 height 44
click at [392, 25] on input "cream" at bounding box center [634, 22] width 860 height 12
click at [392, 24] on input "cream" at bounding box center [634, 22] width 860 height 12
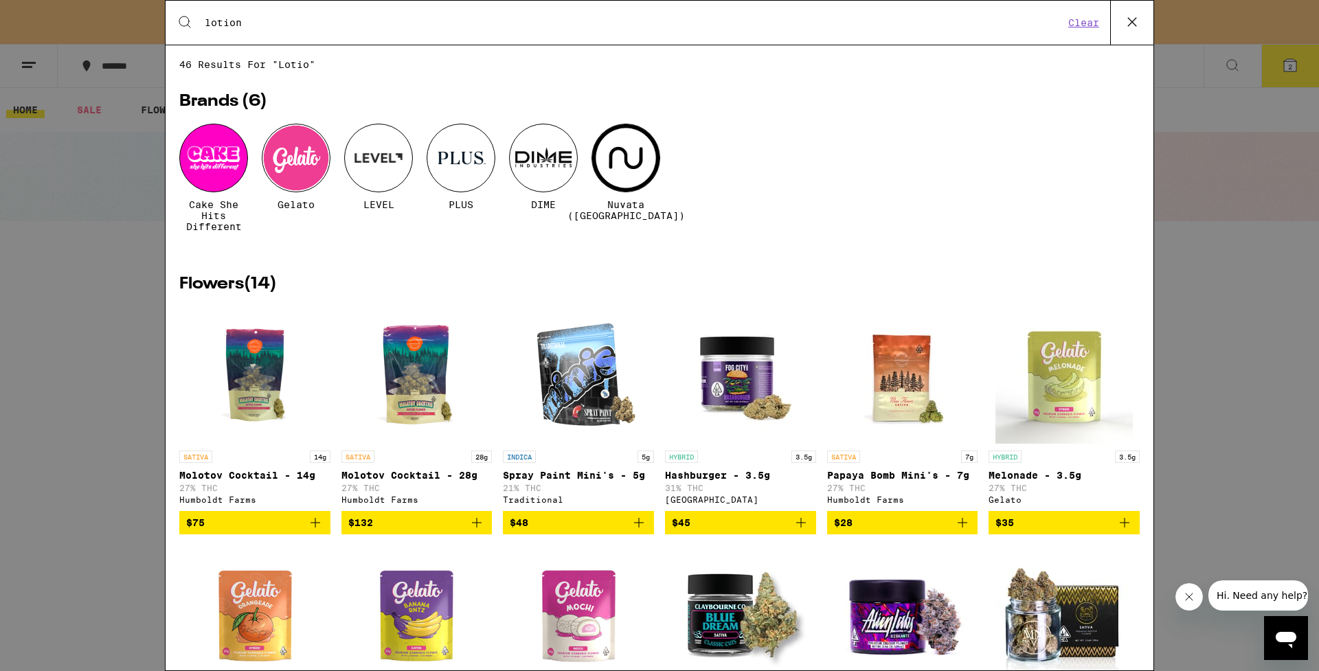
type input "lotion"
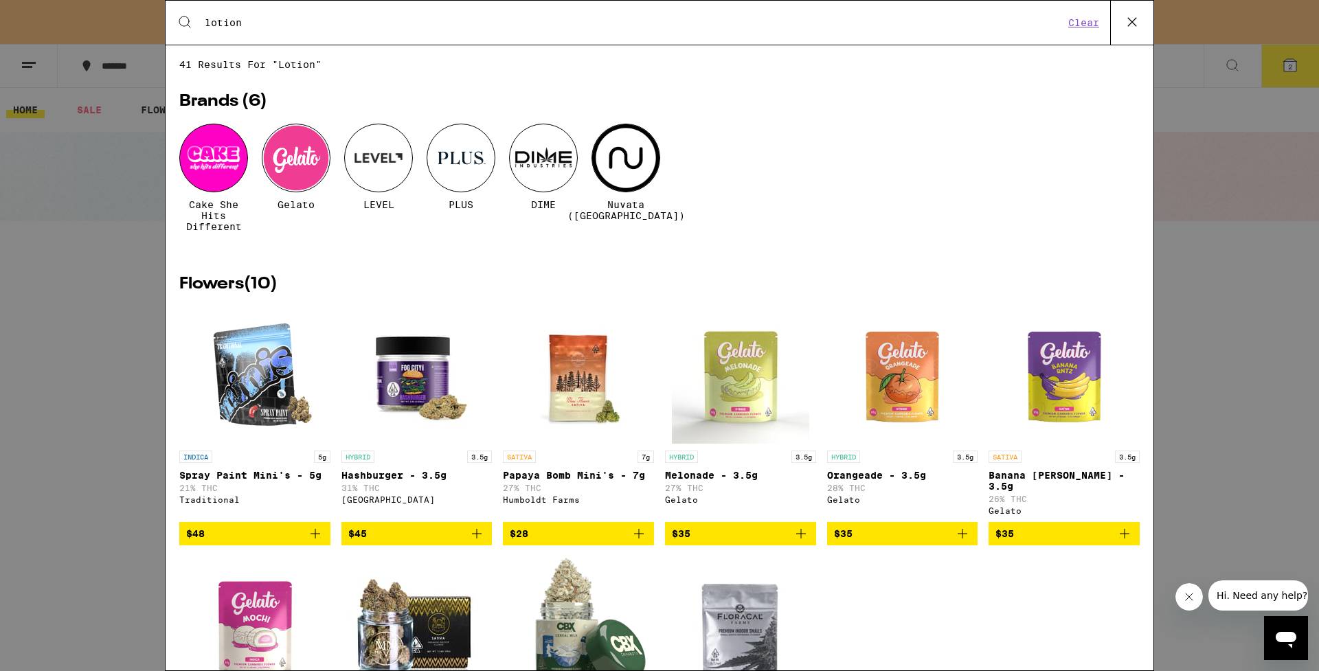
click at [1131, 24] on icon at bounding box center [1132, 22] width 21 height 21
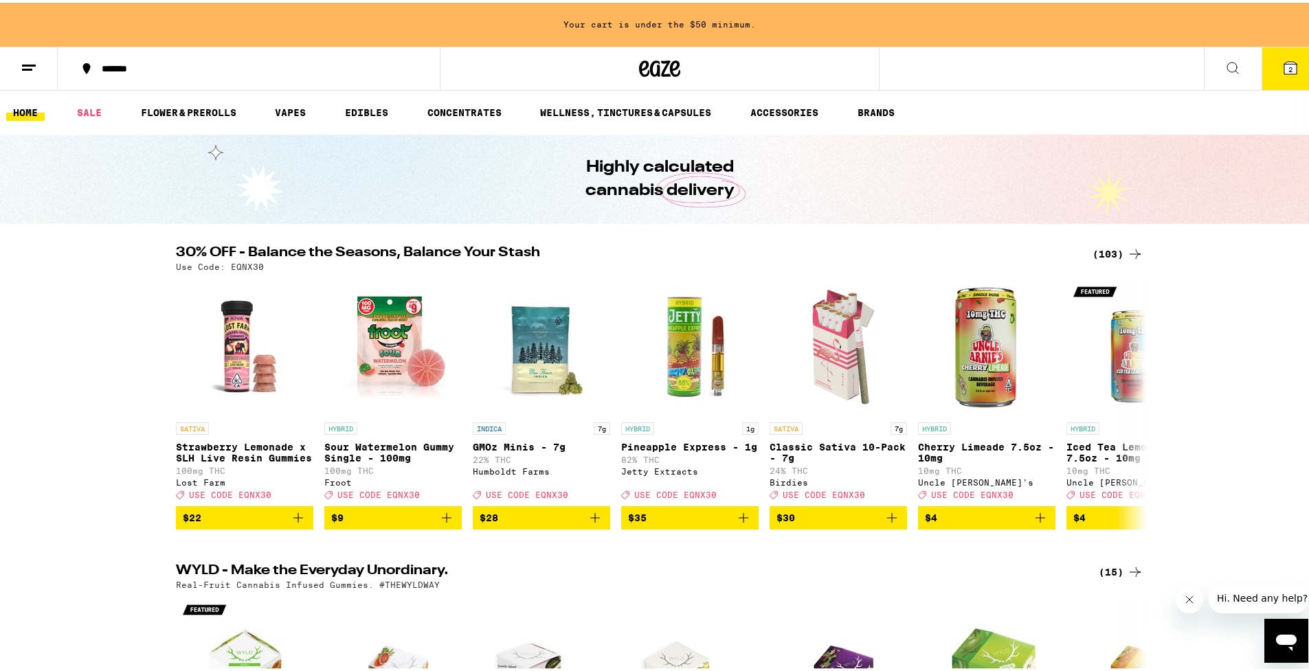
click at [26, 67] on line at bounding box center [27, 67] width 10 height 0
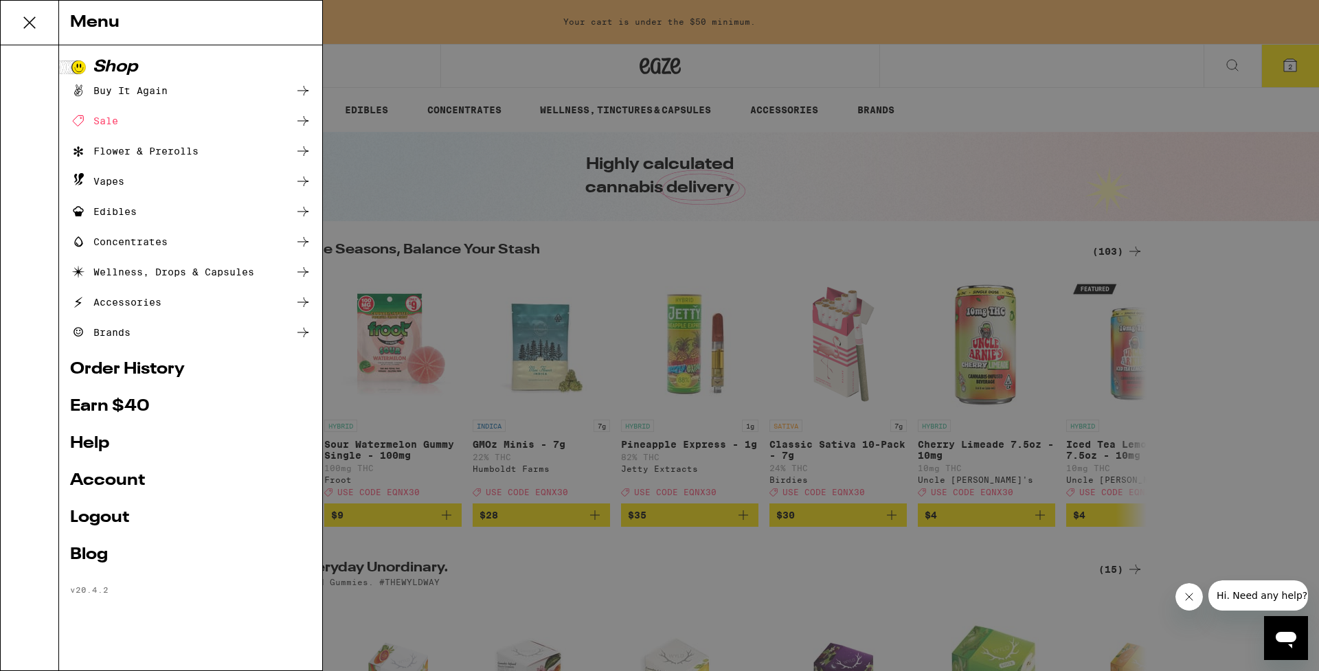
click at [193, 300] on div "Accessories" at bounding box center [190, 302] width 241 height 16
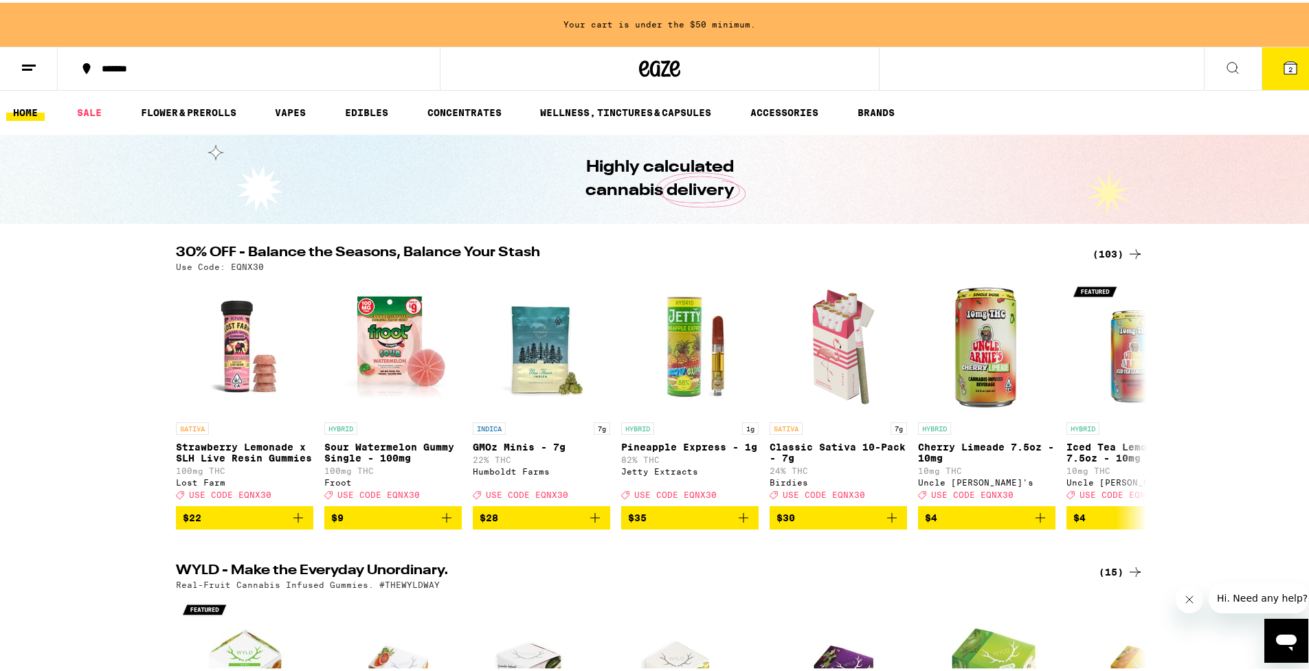
click at [23, 68] on icon at bounding box center [29, 65] width 16 height 16
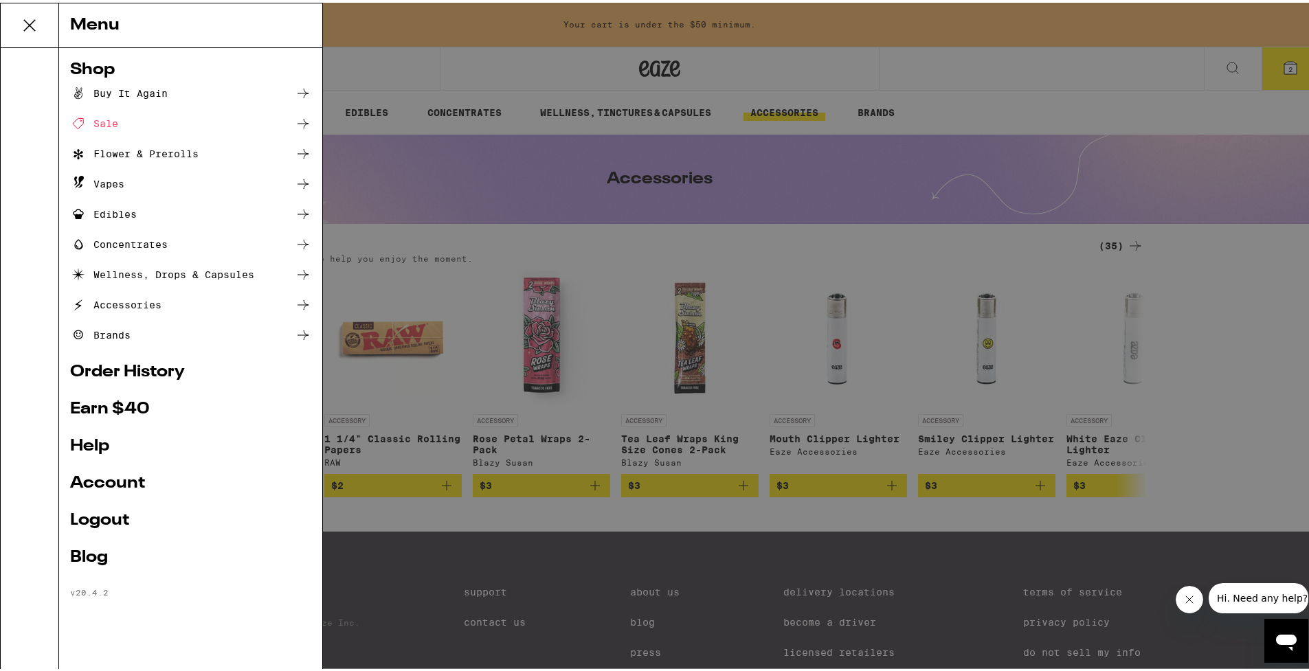
click at [128, 273] on div "Wellness, Drops & Capsules" at bounding box center [162, 272] width 184 height 16
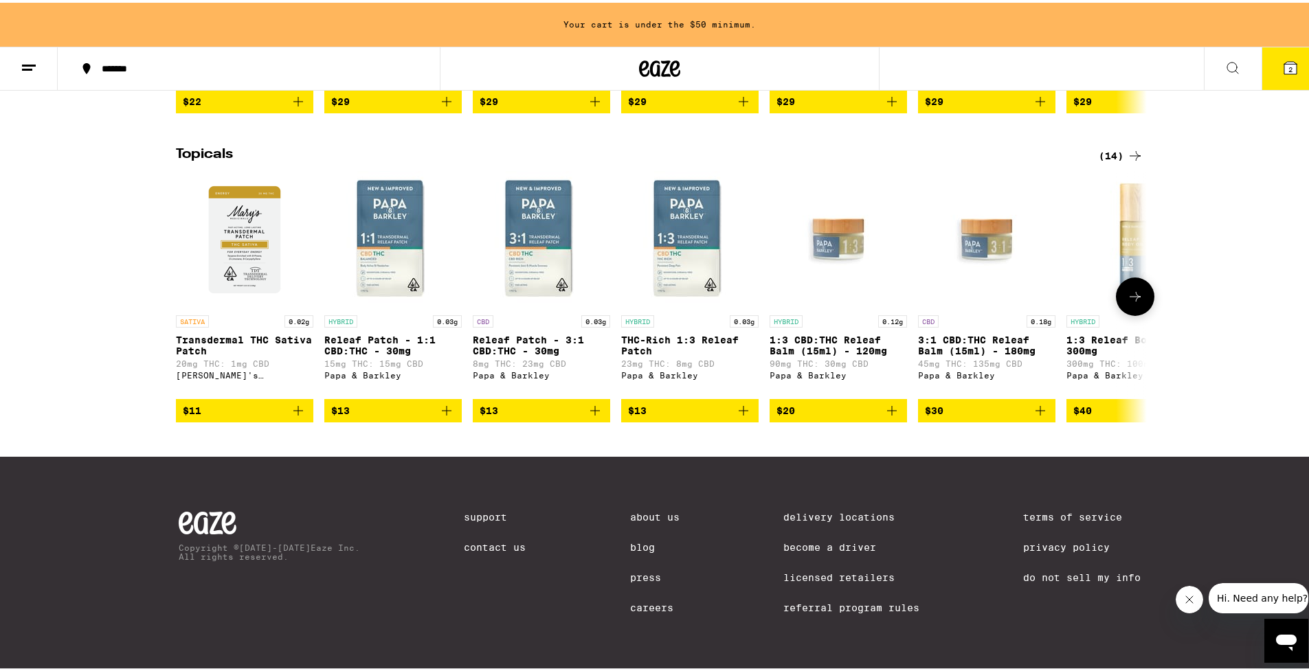
scroll to position [1310, 0]
click at [1140, 313] on button at bounding box center [1135, 294] width 38 height 38
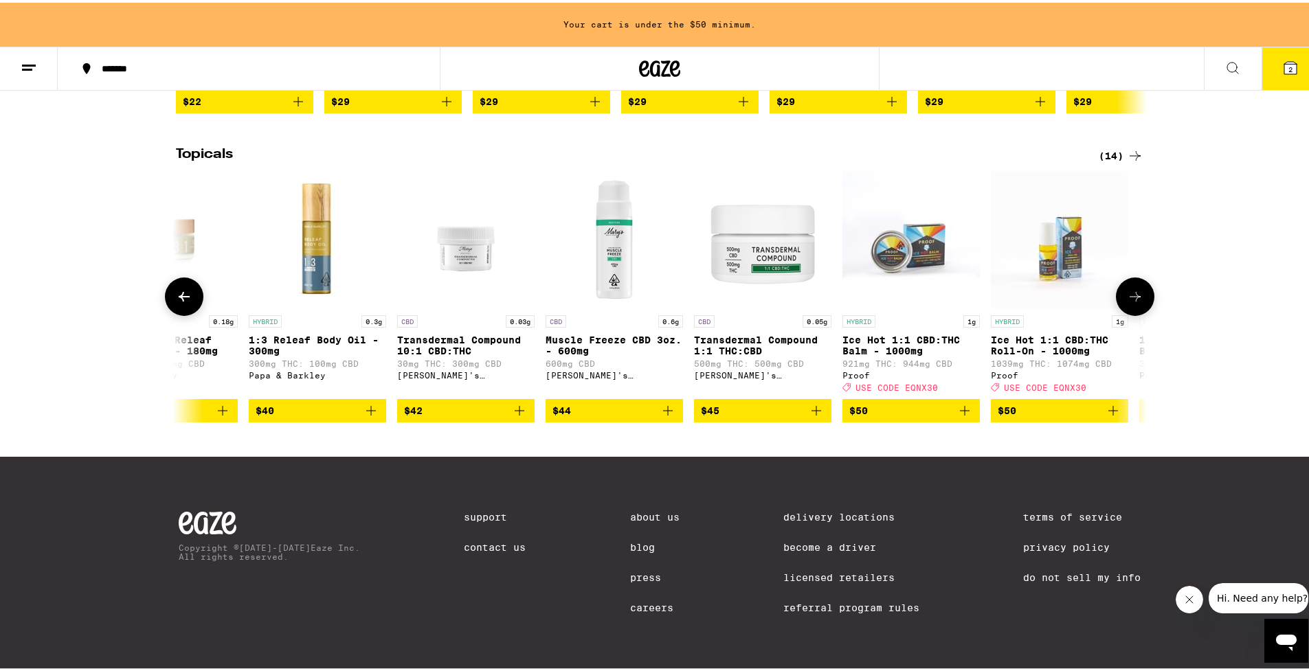
click at [776, 295] on img "Open page for Transdermal Compound 1:1 THC:CBD from Mary's Medicinals" at bounding box center [762, 236] width 137 height 137
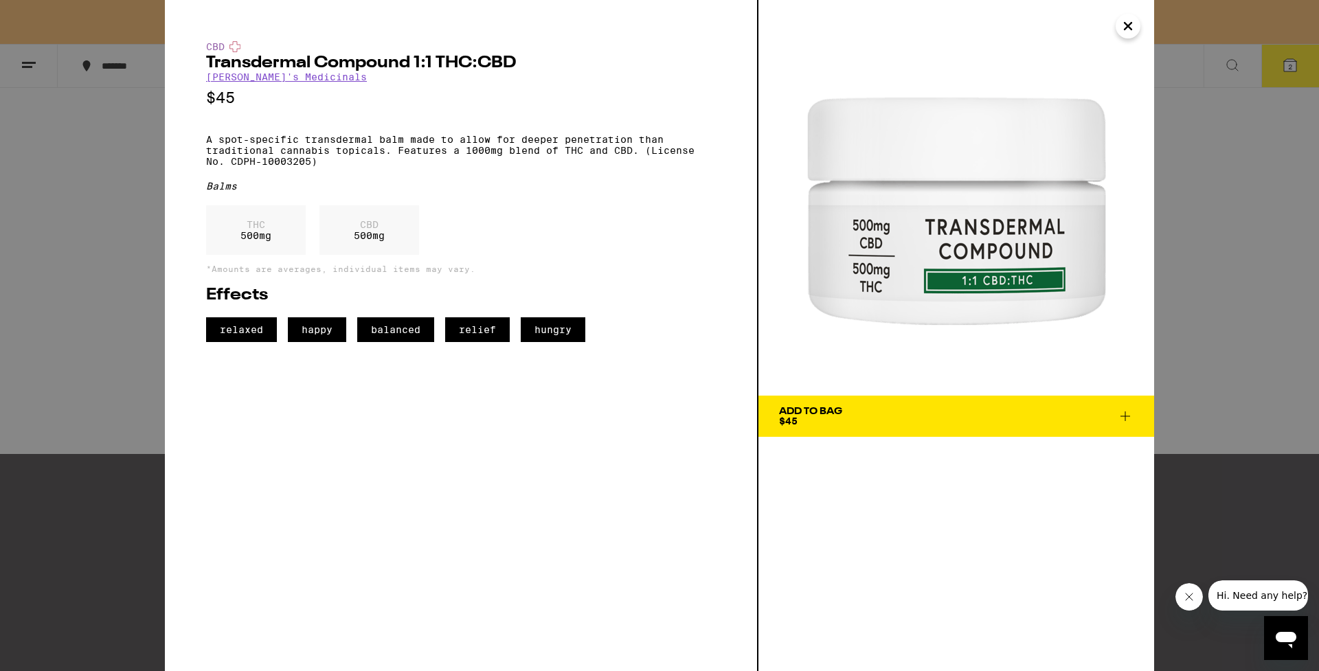
click at [1129, 28] on icon "Close" at bounding box center [1128, 26] width 7 height 7
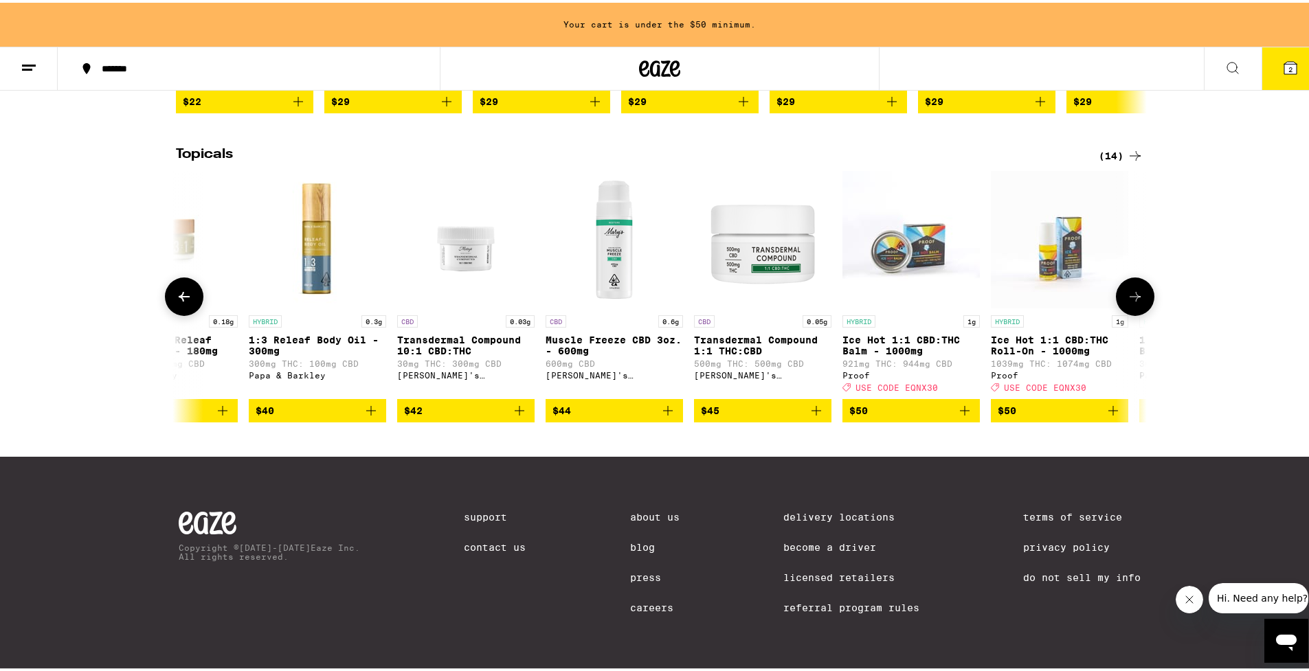
click at [809, 416] on icon "Add to bag" at bounding box center [816, 408] width 16 height 16
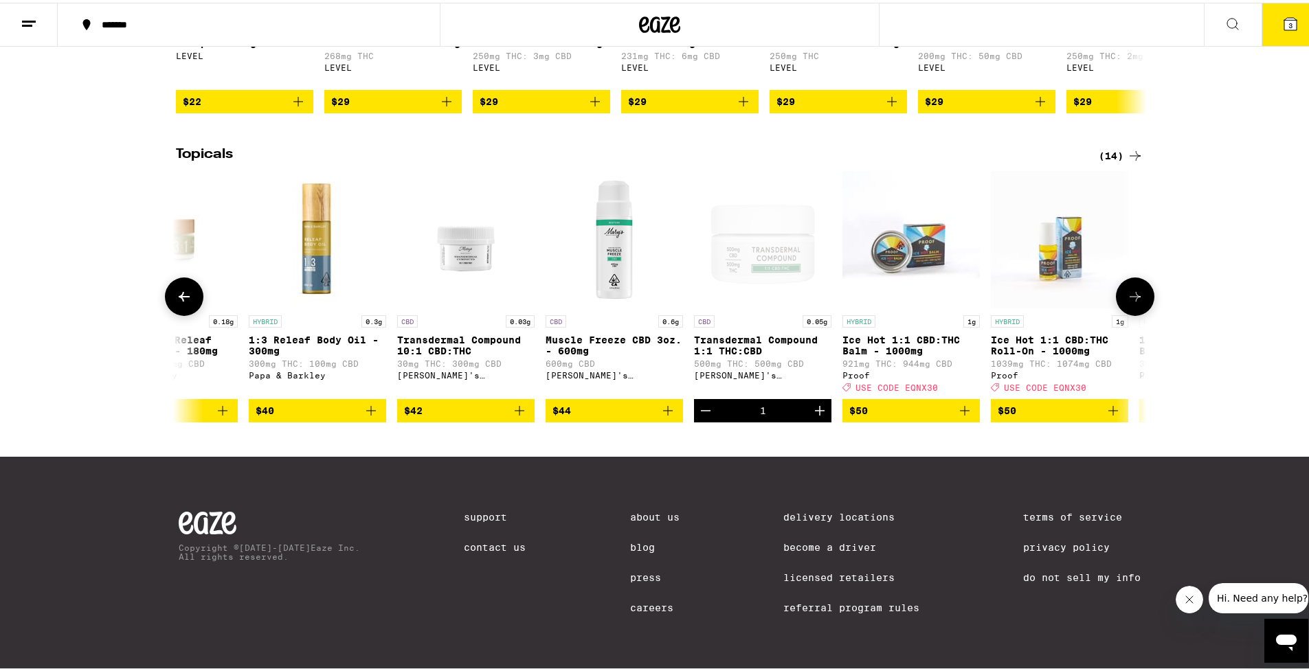
click at [1136, 286] on icon at bounding box center [1135, 294] width 16 height 16
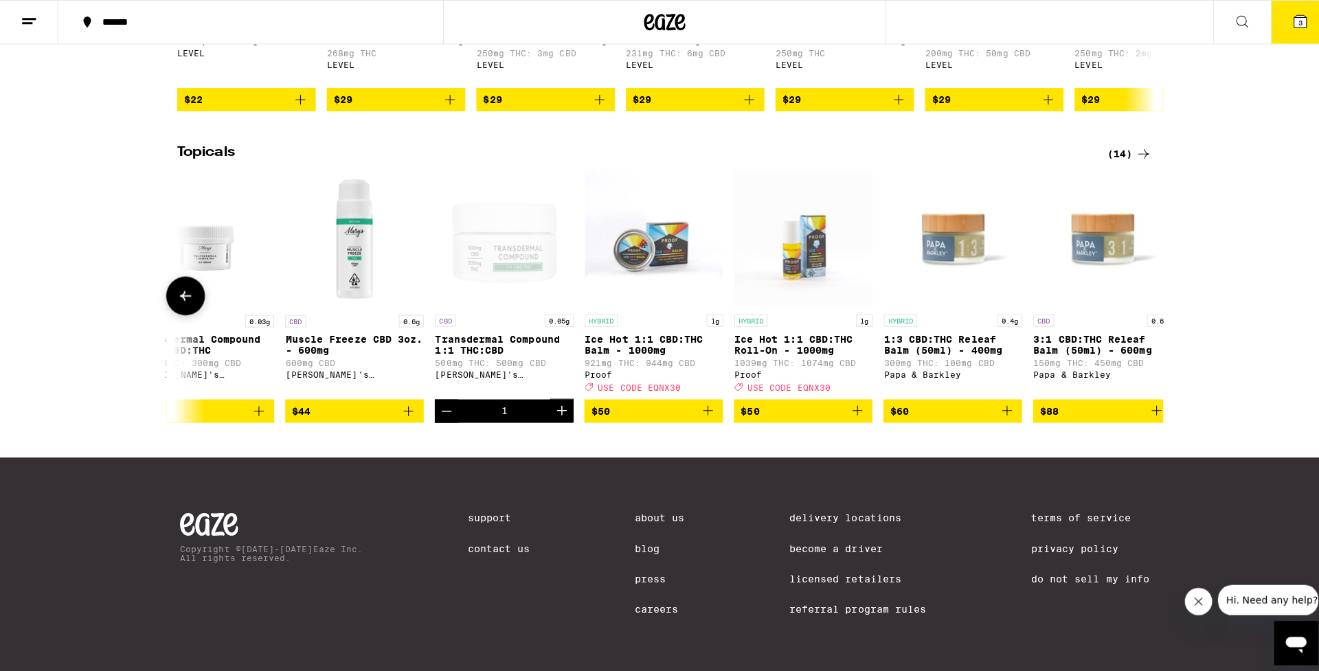
scroll to position [0, 1110]
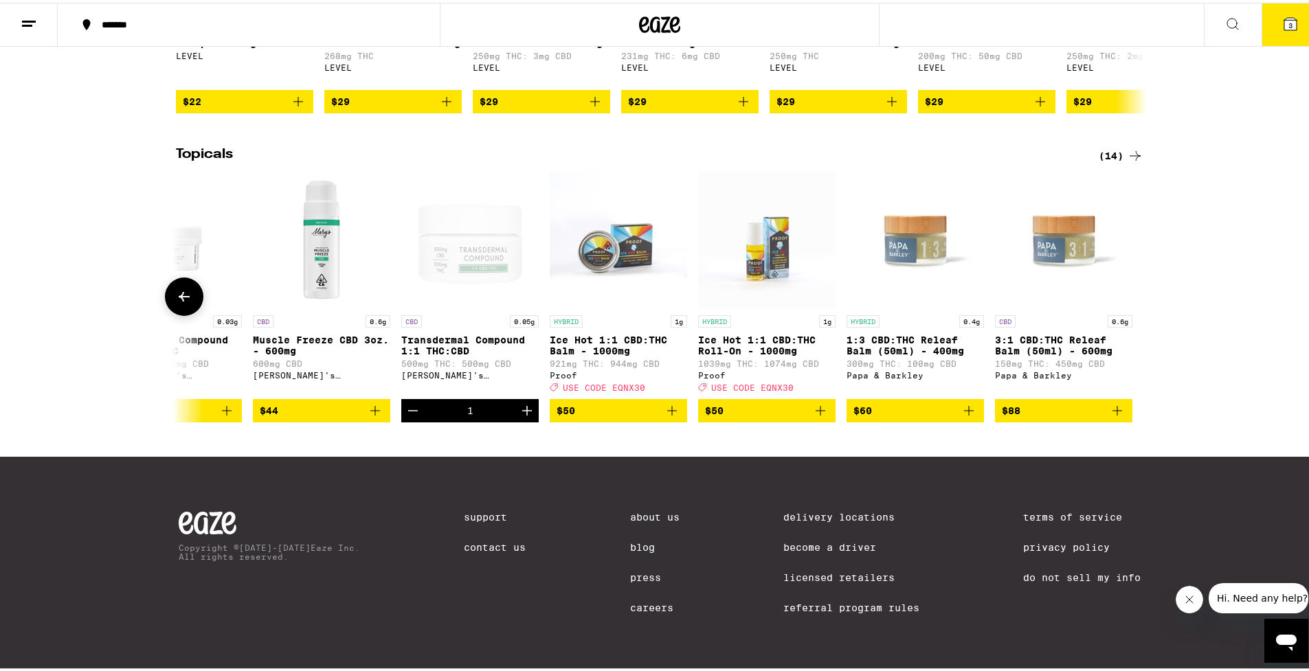
click at [318, 251] on img "Open page for Muscle Freeze CBD 3oz. - 600mg from Mary's Medicinals" at bounding box center [321, 236] width 137 height 137
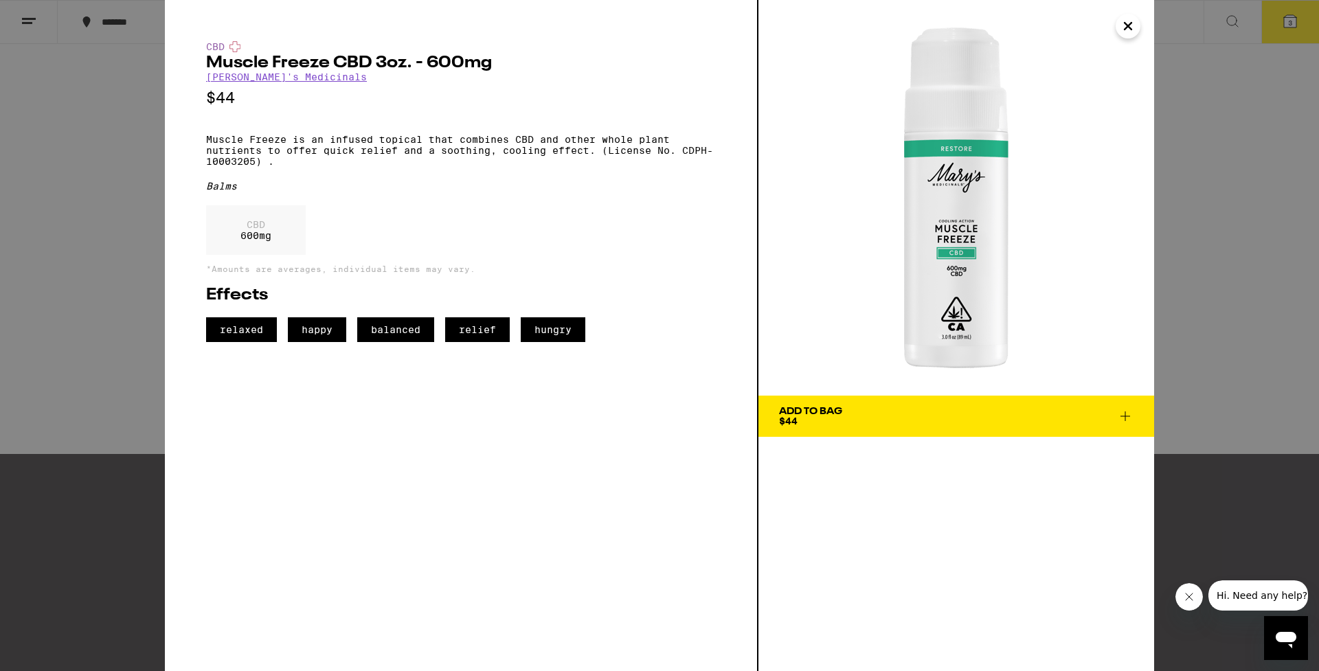
click at [1132, 29] on icon "Close" at bounding box center [1128, 26] width 16 height 21
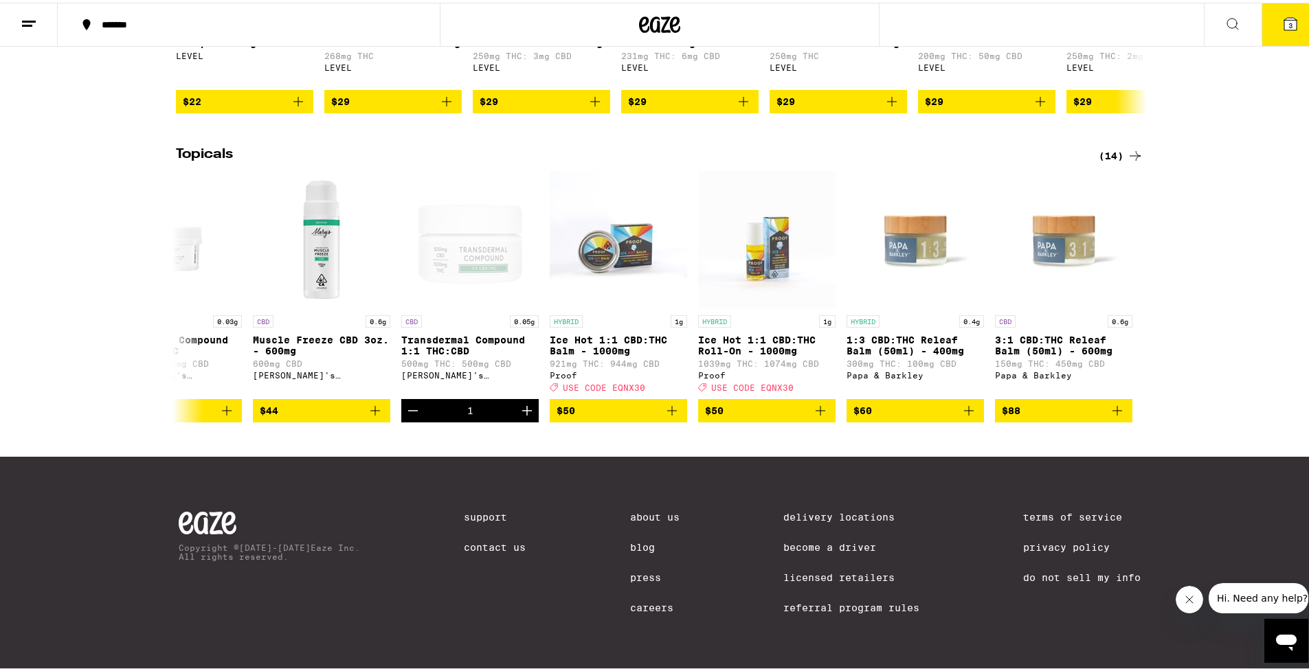
click at [1284, 21] on icon at bounding box center [1290, 21] width 12 height 12
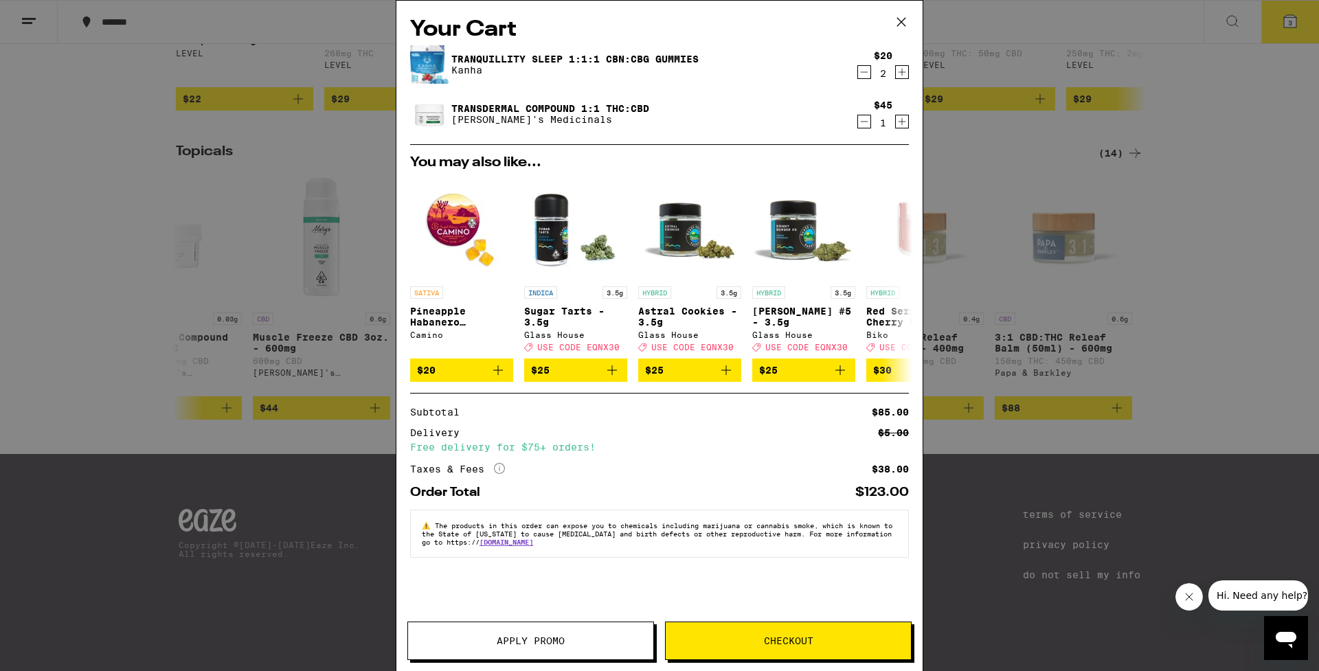
click at [792, 640] on span "Checkout" at bounding box center [788, 641] width 49 height 10
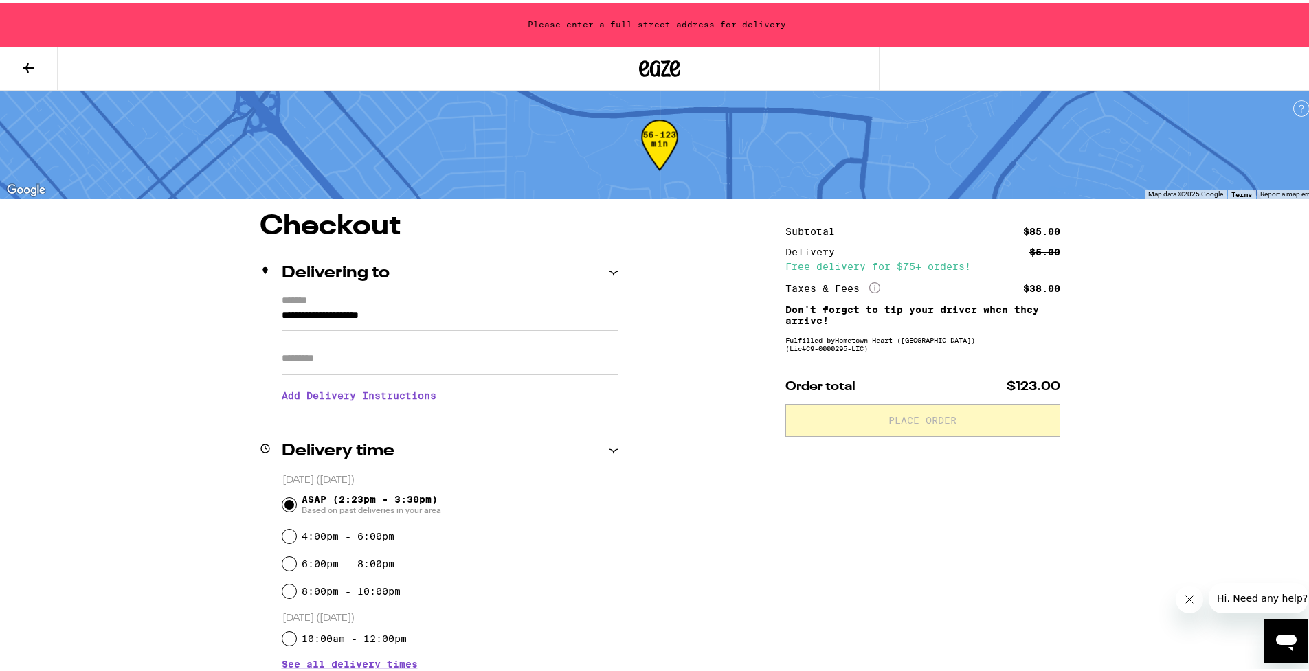
scroll to position [3, 0]
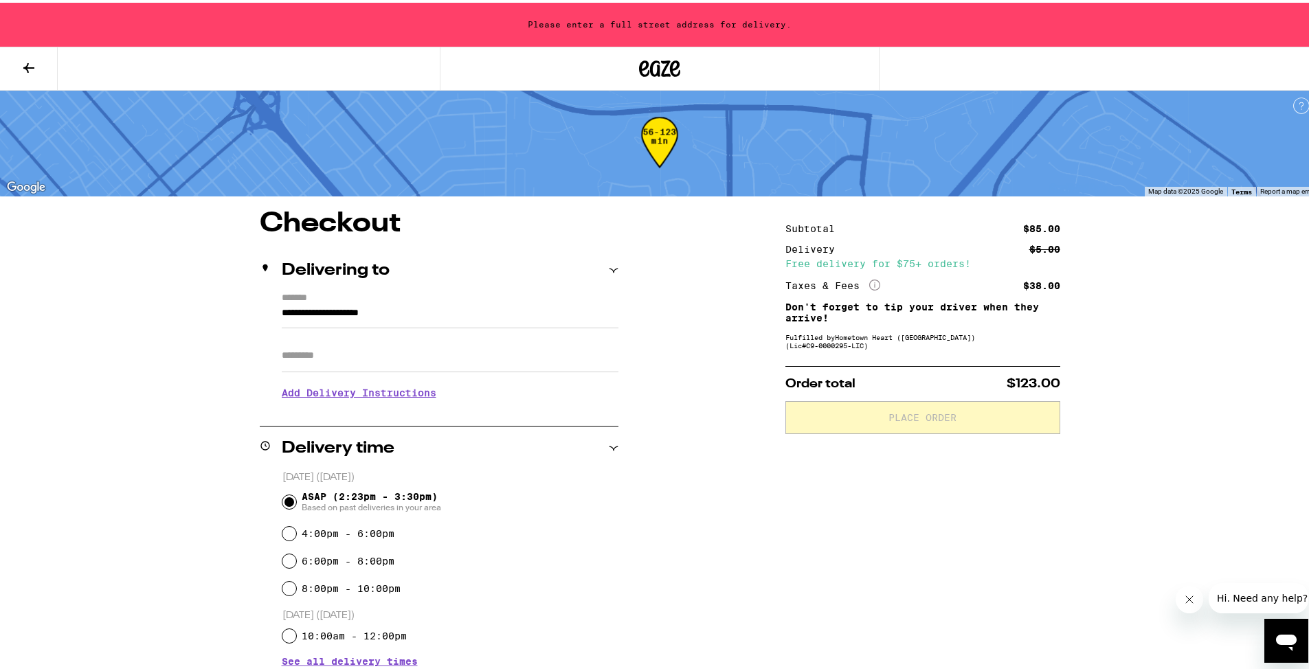
click at [359, 310] on input "**********" at bounding box center [450, 313] width 337 height 23
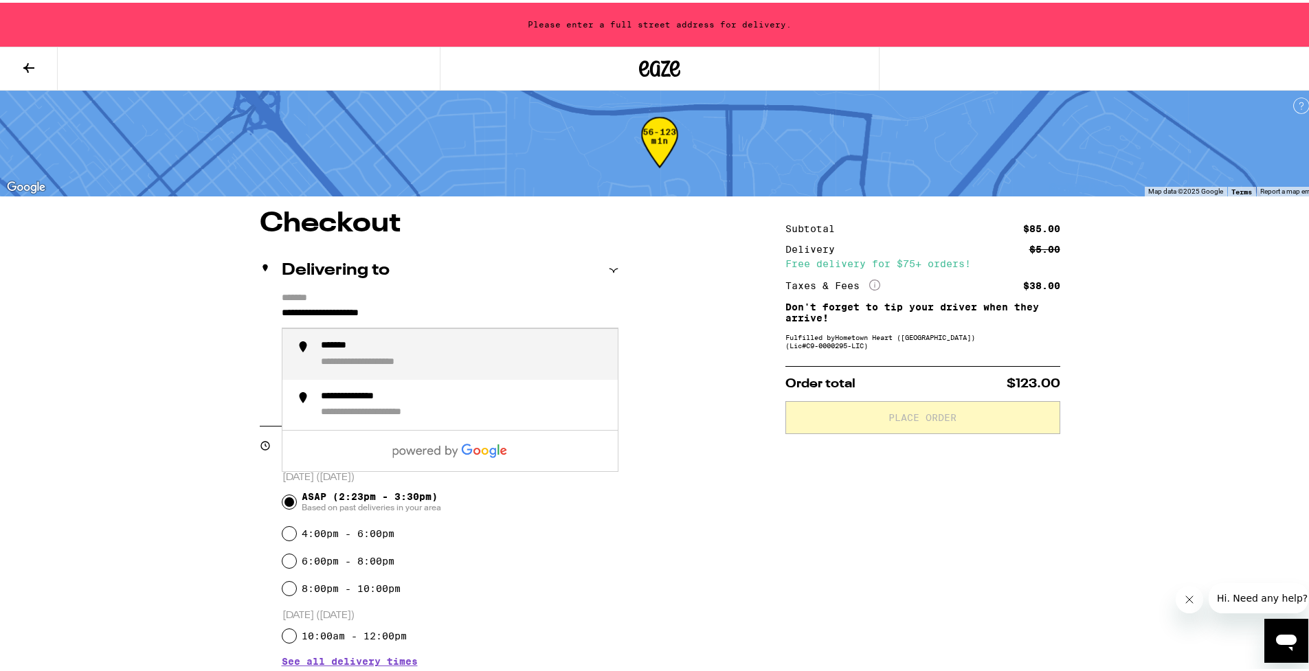
click at [282, 311] on input "**********" at bounding box center [450, 313] width 337 height 23
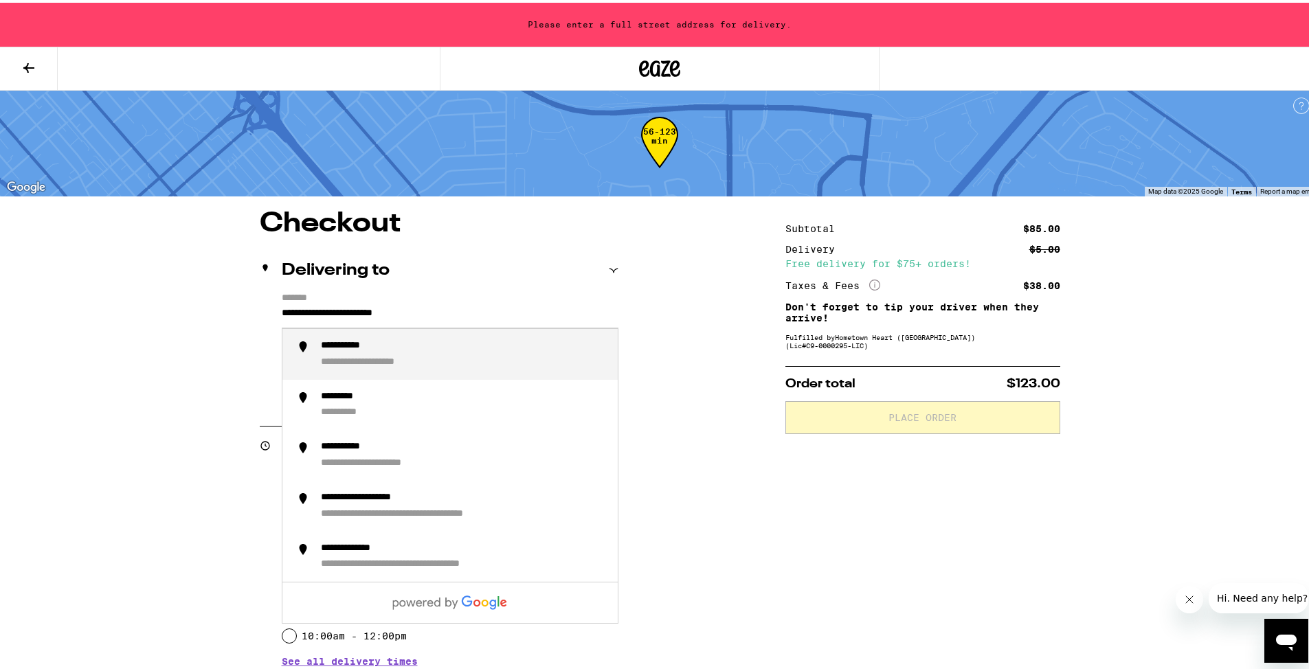
click at [302, 354] on li "**********" at bounding box center [449, 351] width 335 height 51
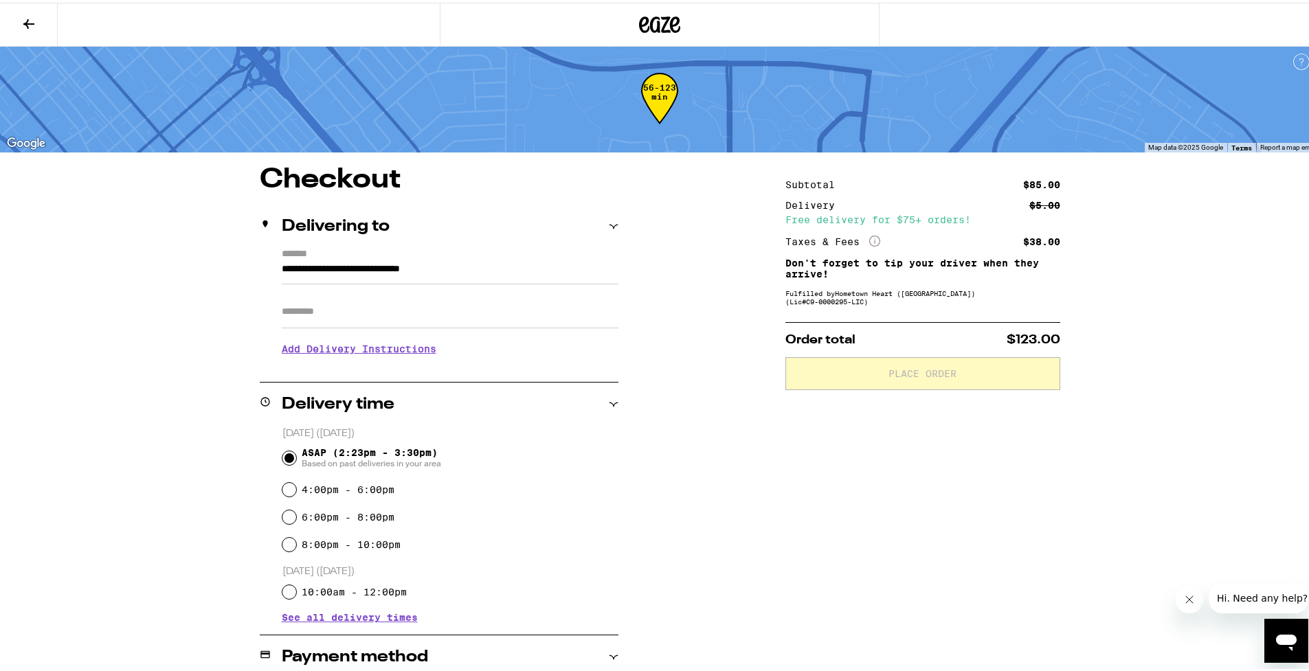
type input "**********"
click at [352, 315] on input "Apt/Suite" at bounding box center [450, 309] width 337 height 33
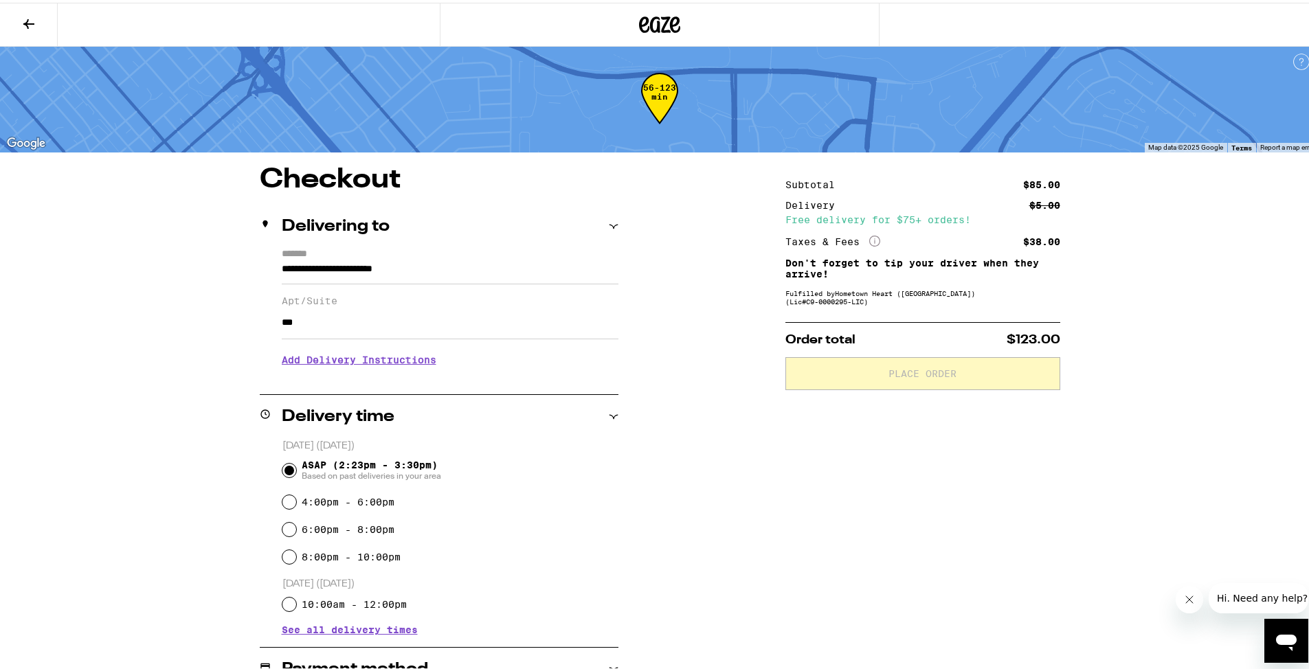
type input "***"
click at [570, 447] on p "Today (September 22)" at bounding box center [450, 443] width 336 height 13
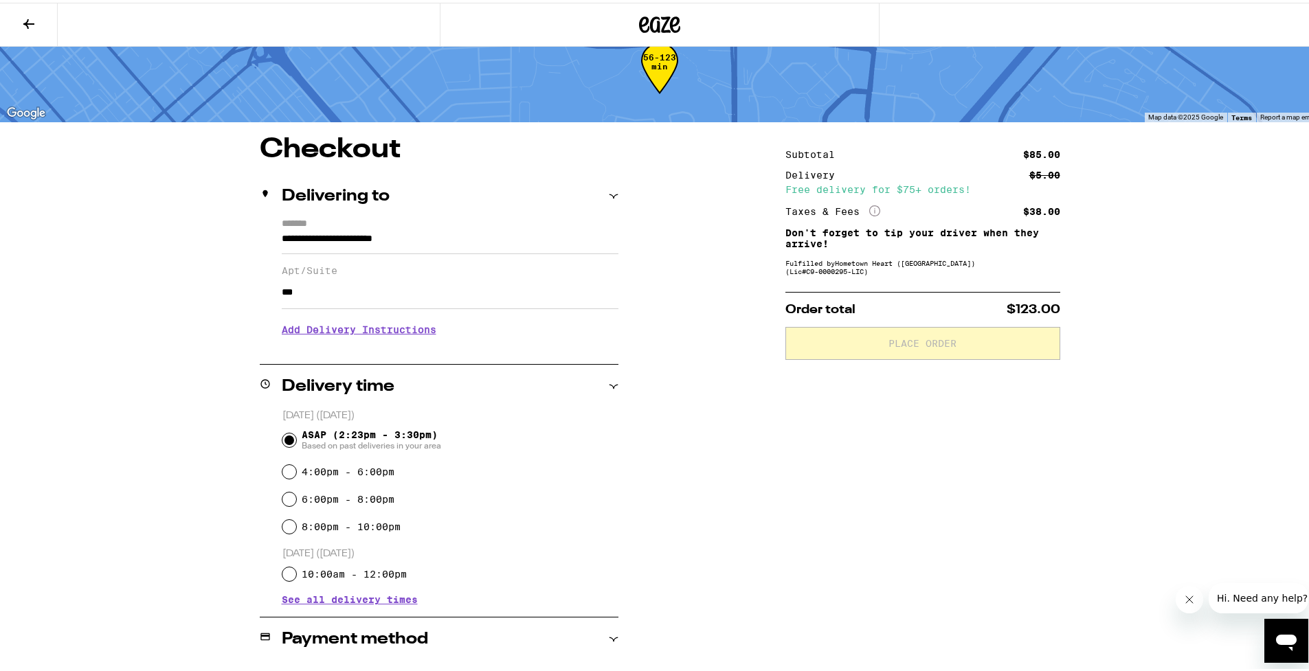
scroll to position [30, 0]
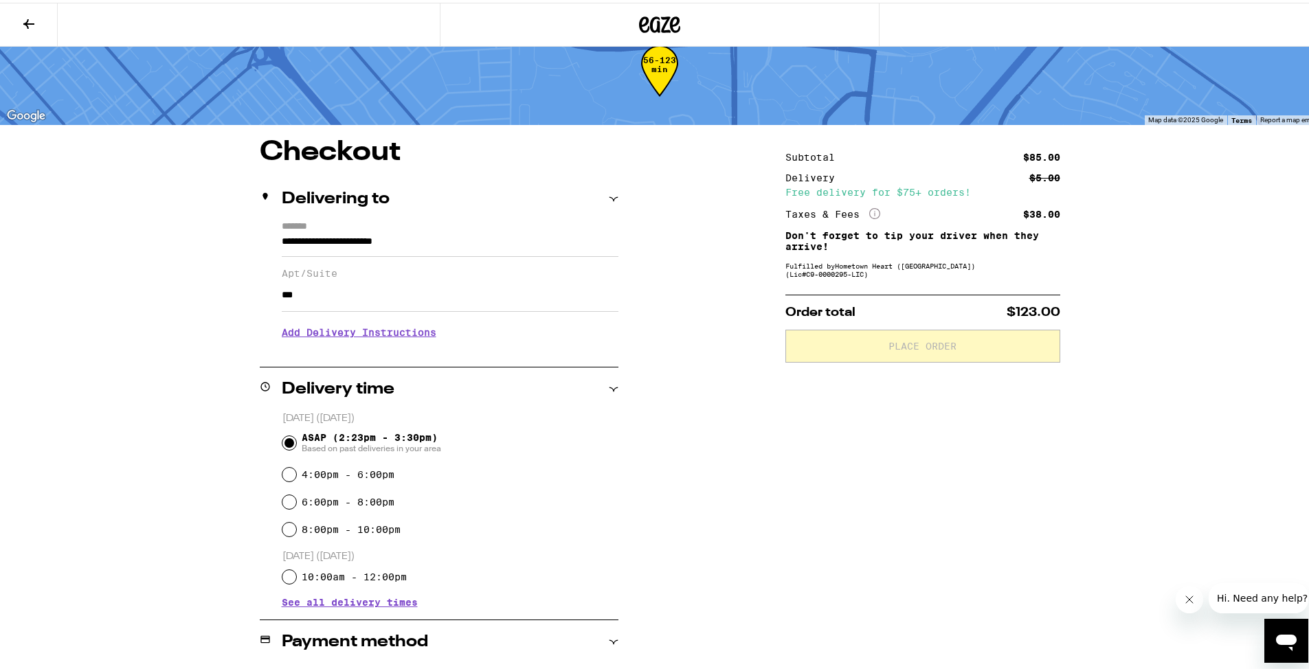
click at [408, 332] on h3 "Add Delivery Instructions" at bounding box center [450, 330] width 337 height 32
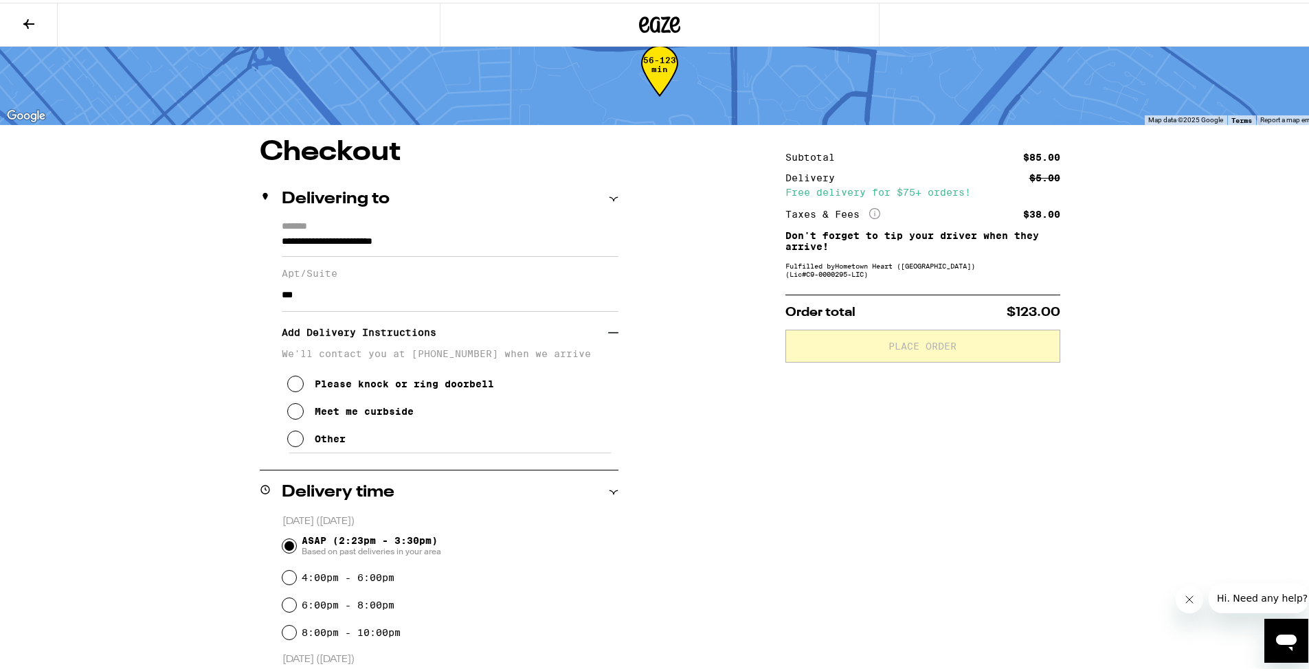
click at [332, 440] on div "Other" at bounding box center [330, 436] width 31 height 11
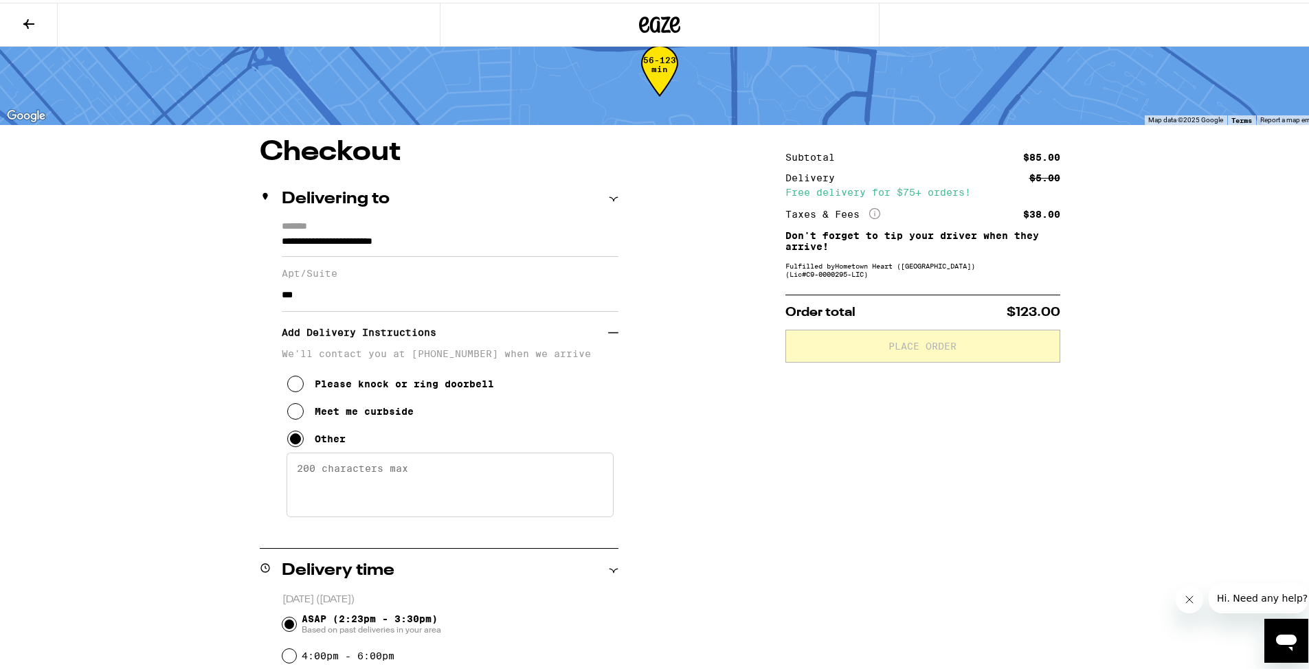
click at [334, 470] on textarea "Enter any other delivery instructions you want driver to know" at bounding box center [449, 482] width 327 height 65
type textarea "C"
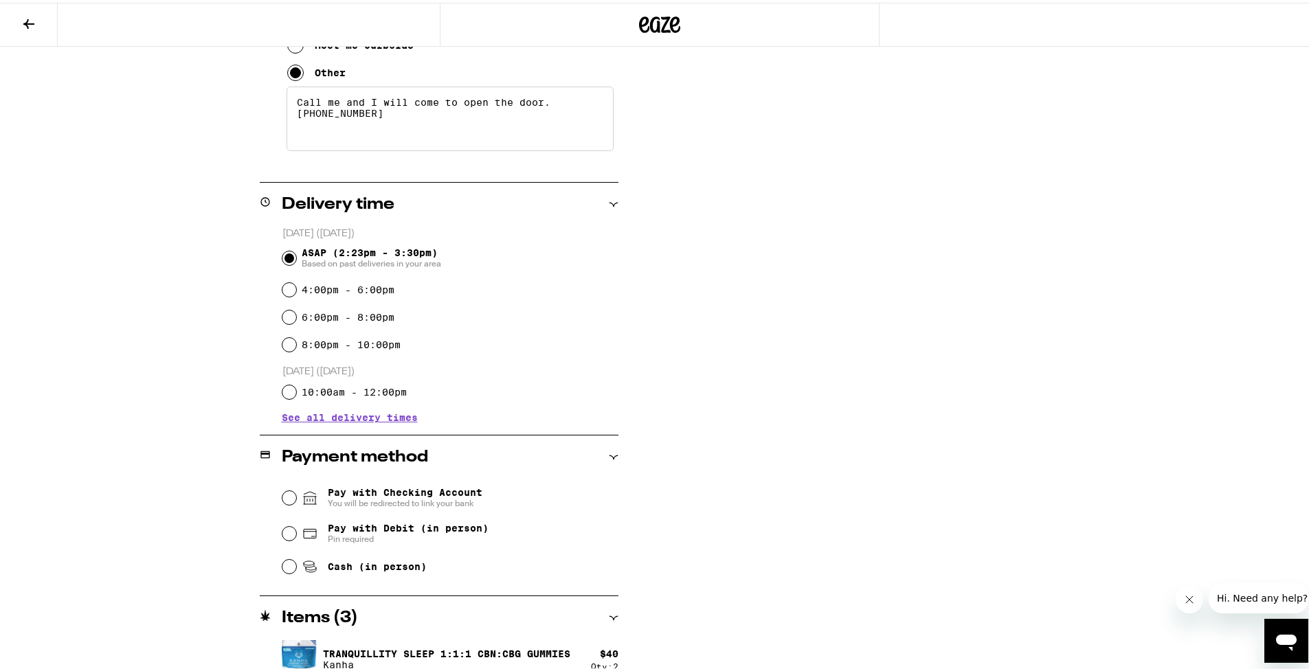
scroll to position [443, 0]
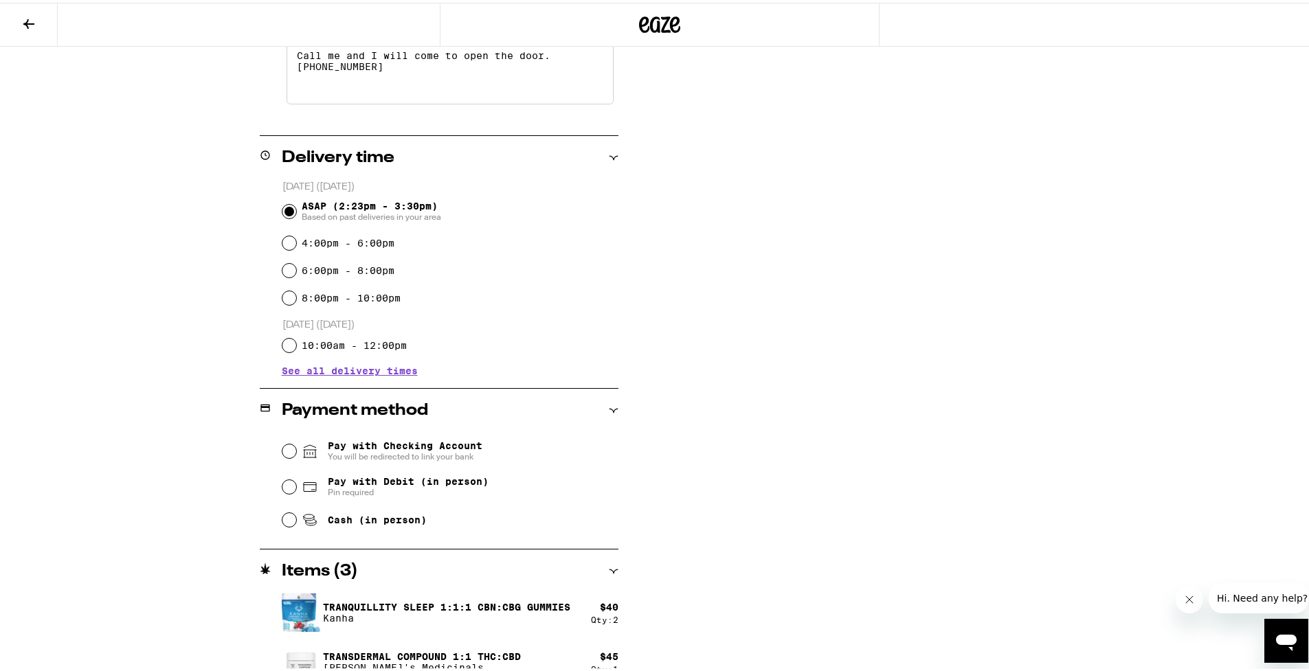
type textarea "Call me and I will come to open the door. 347-454-4354"
click at [395, 448] on span "Pay with Checking Account You will be redirected to link your bank" at bounding box center [405, 449] width 155 height 22
click at [296, 448] on input "Pay with Checking Account You will be redirected to link your bank" at bounding box center [289, 449] width 14 height 14
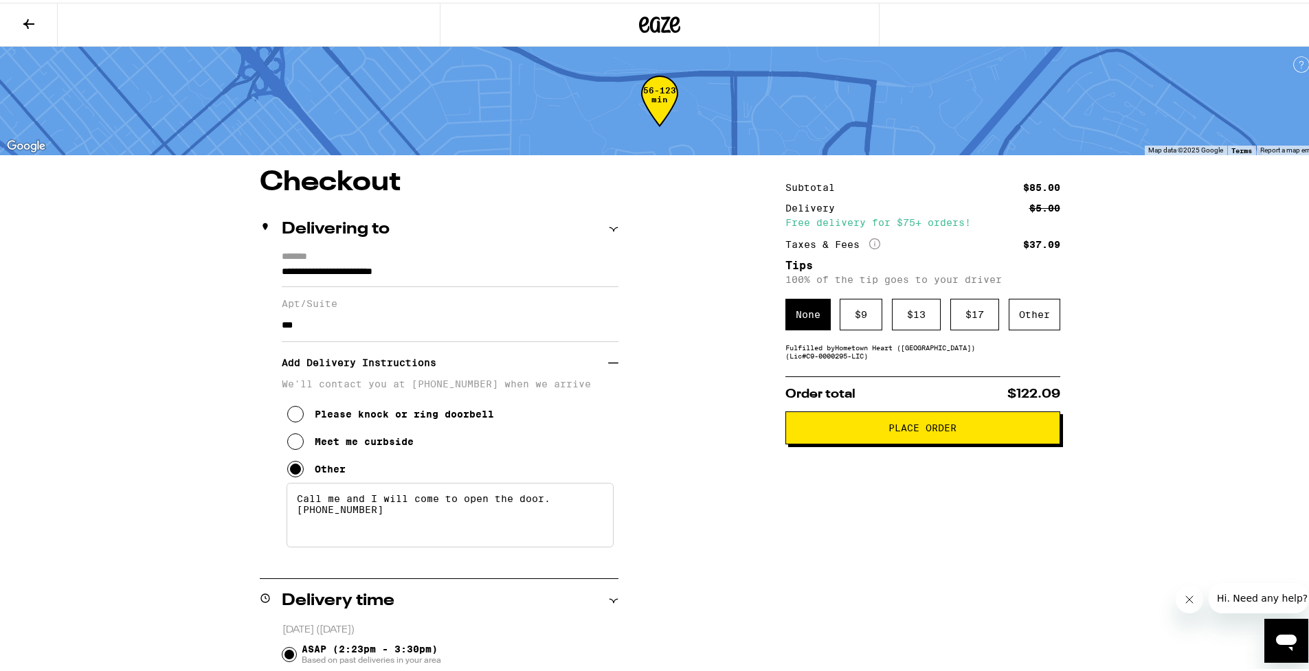
scroll to position [5, 0]
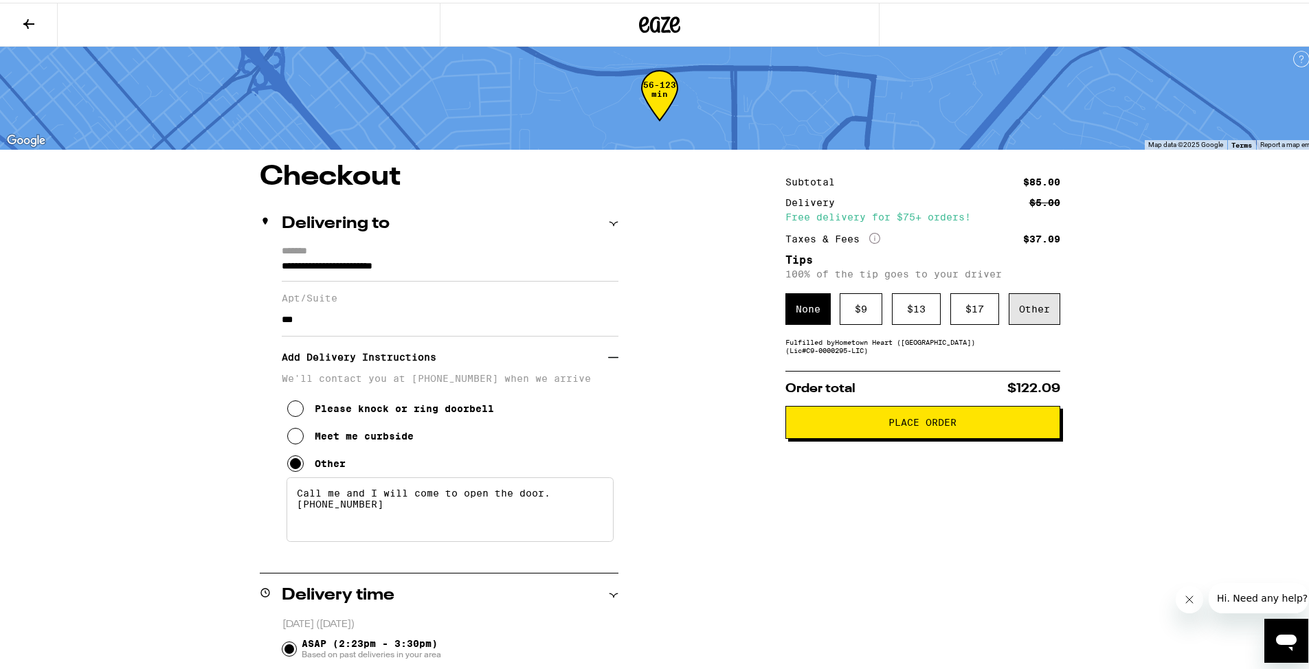
click at [1032, 308] on div "Other" at bounding box center [1034, 307] width 52 height 32
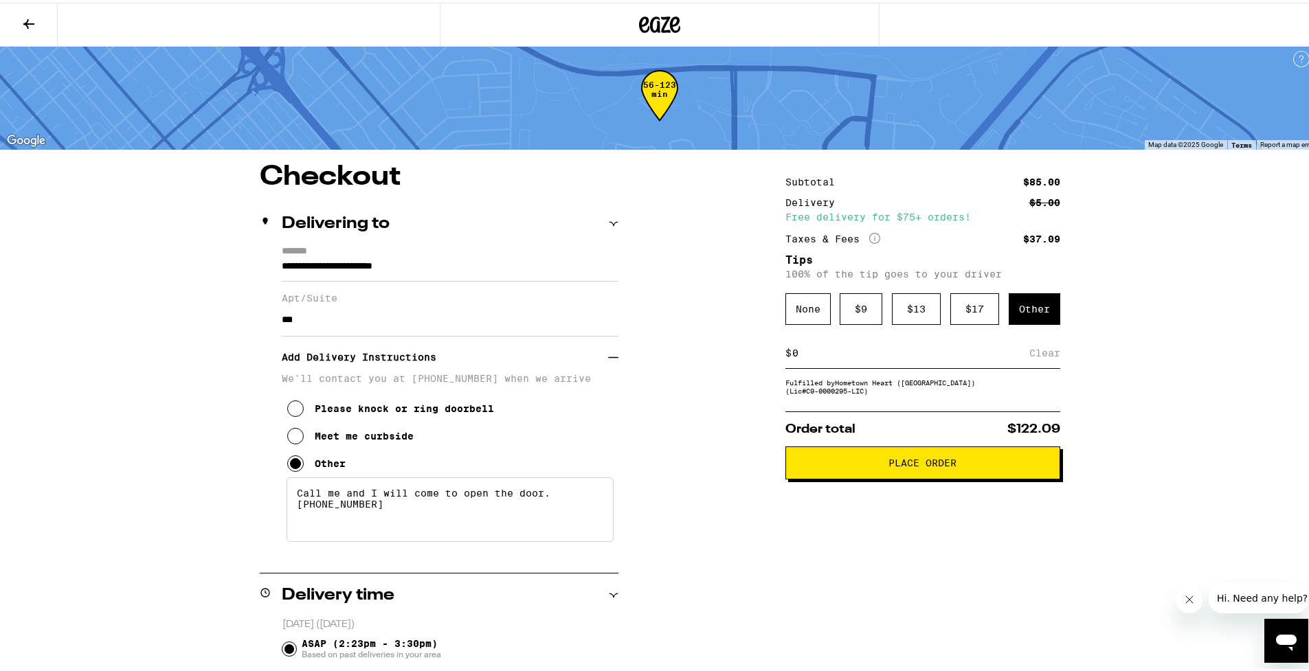
click at [810, 354] on input at bounding box center [910, 350] width 238 height 12
type input "3"
drag, startPoint x: 857, startPoint y: 477, endPoint x: 1014, endPoint y: 384, distance: 183.0
click at [1015, 385] on div "Subtotal $85.00 Delivery $5.00 Free delivery for $75+ orders! Taxes & Fees More…" at bounding box center [922, 666] width 275 height 1011
click at [1035, 351] on div "Save" at bounding box center [1047, 350] width 25 height 30
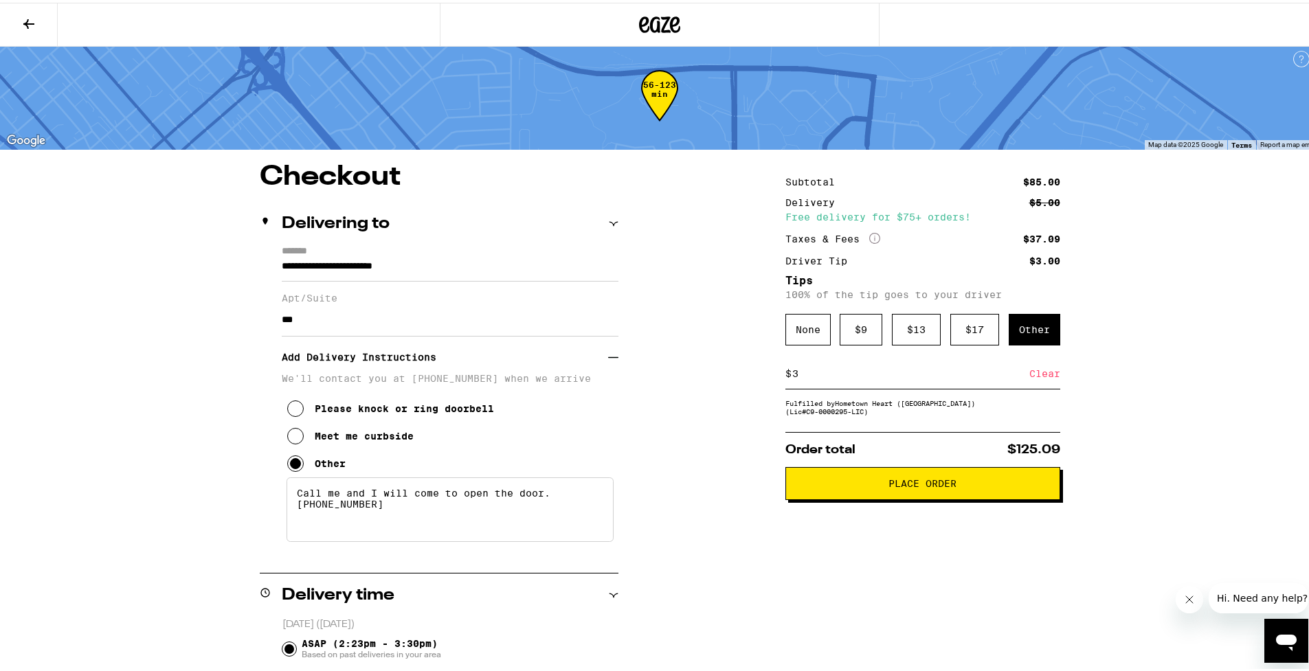
click at [907, 497] on button "Place Order" at bounding box center [922, 480] width 275 height 33
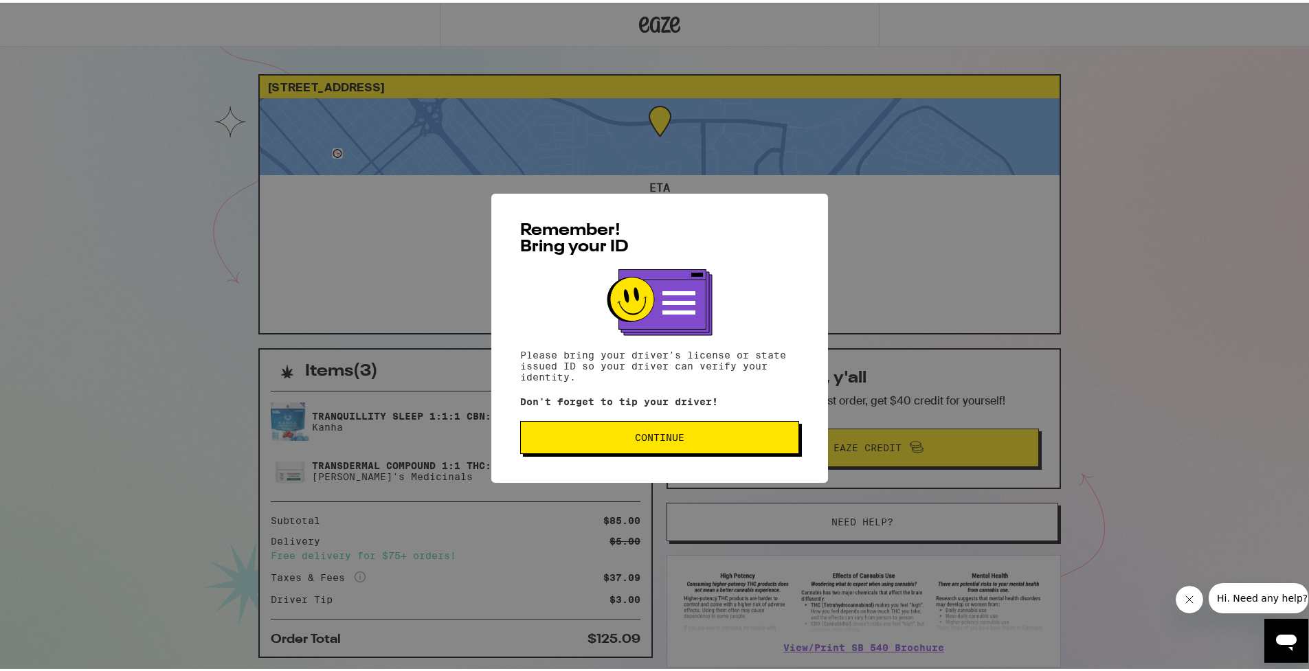
click at [684, 440] on span "Continue" at bounding box center [660, 435] width 256 height 10
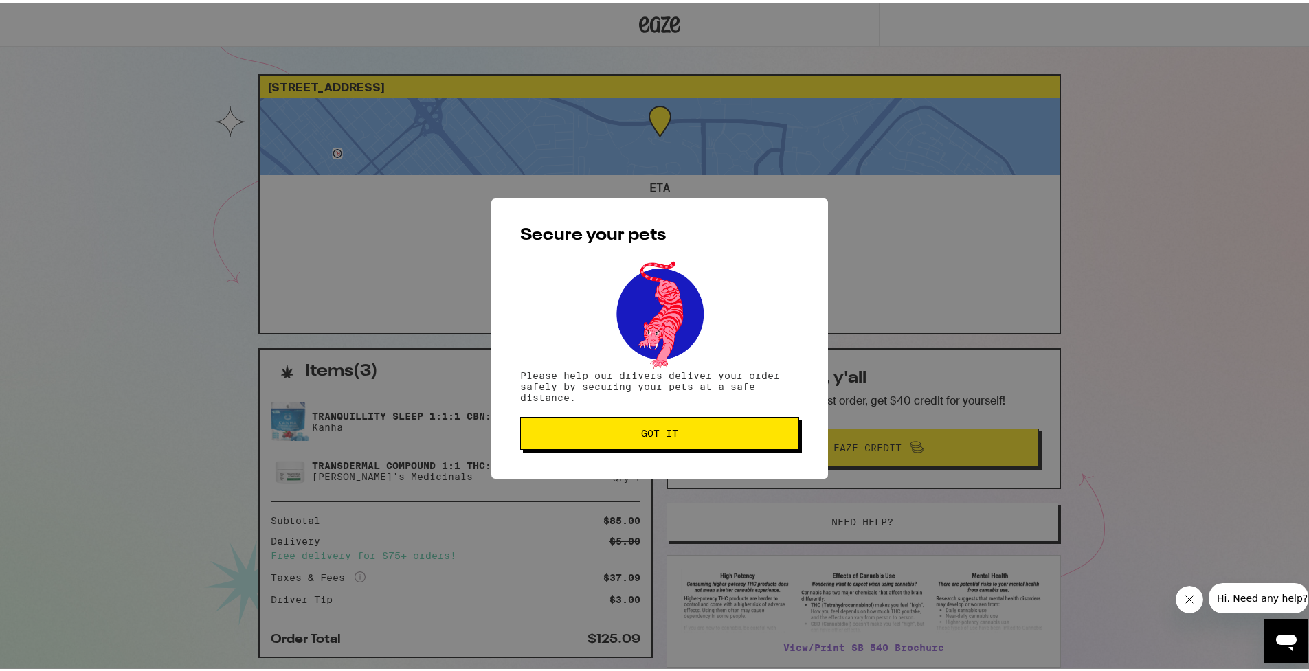
click at [684, 440] on button "Got it" at bounding box center [659, 430] width 279 height 33
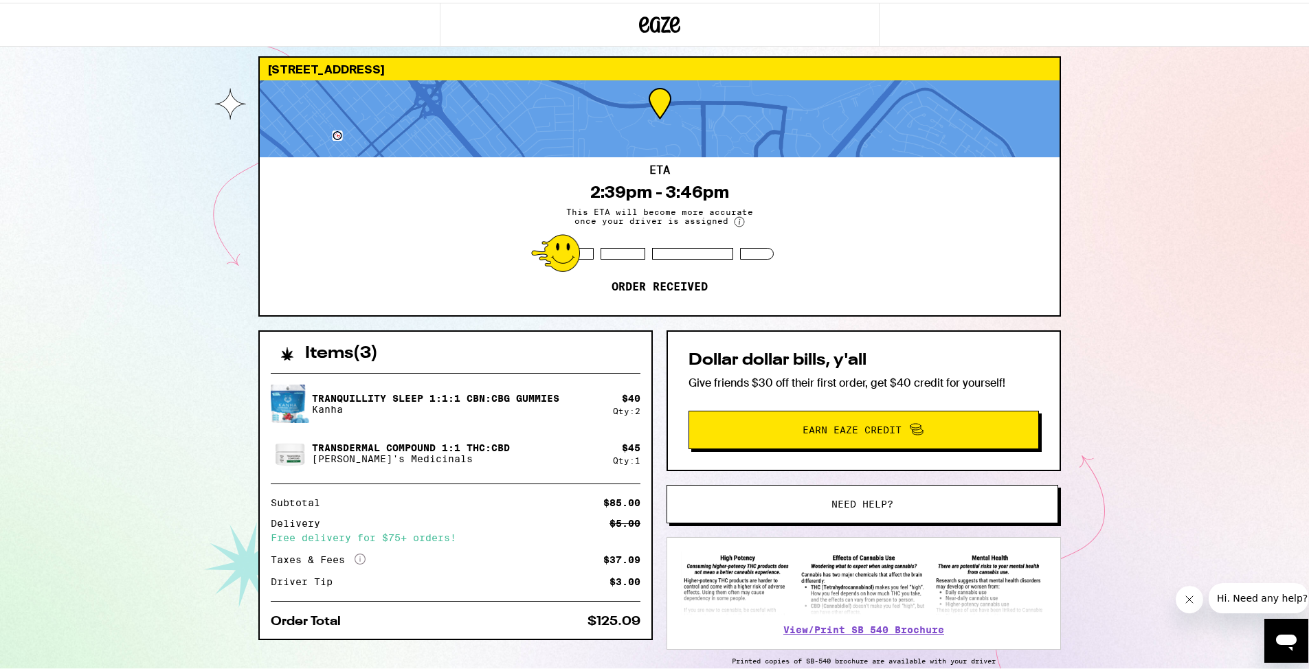
scroll to position [80, 0]
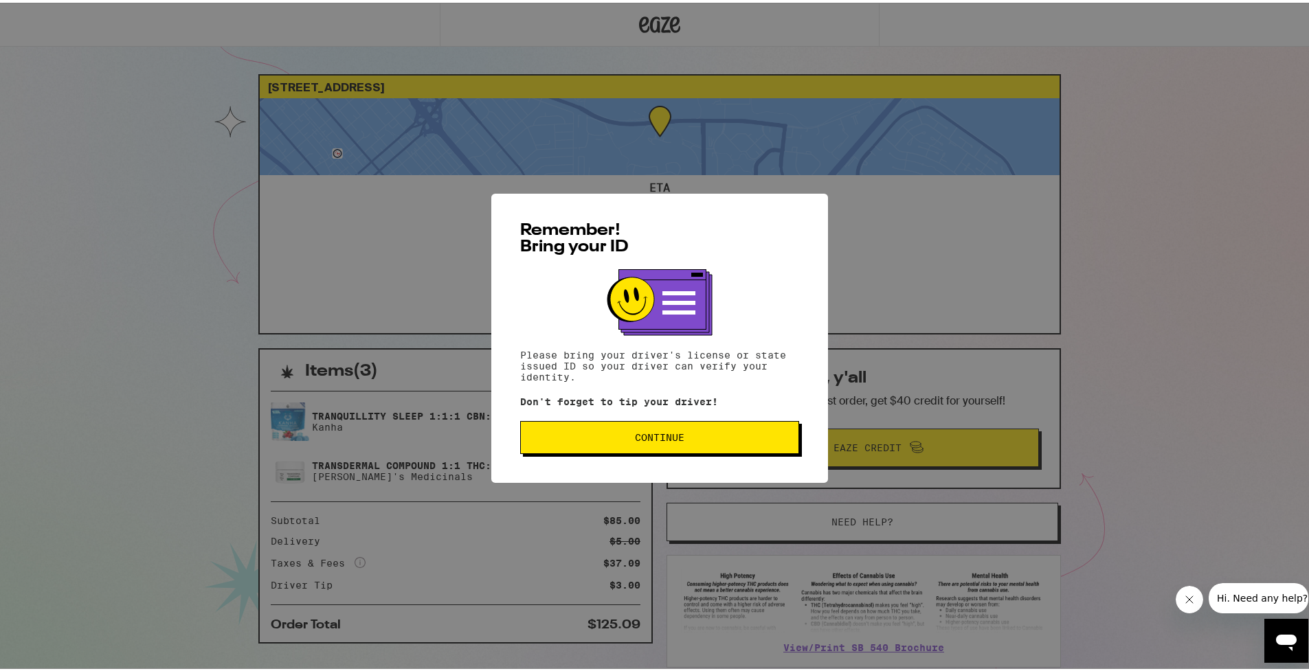
click at [634, 429] on button "Continue" at bounding box center [659, 434] width 279 height 33
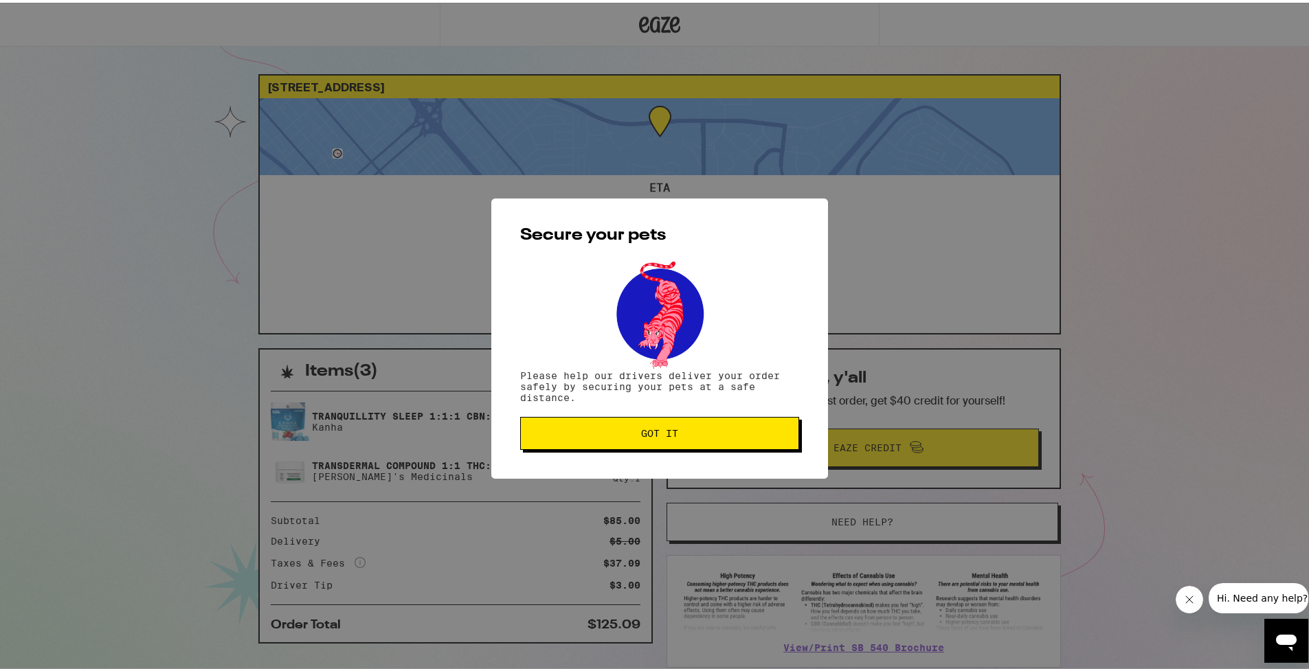
click at [622, 440] on button "Got it" at bounding box center [659, 430] width 279 height 33
